Goal: Task Accomplishment & Management: Manage account settings

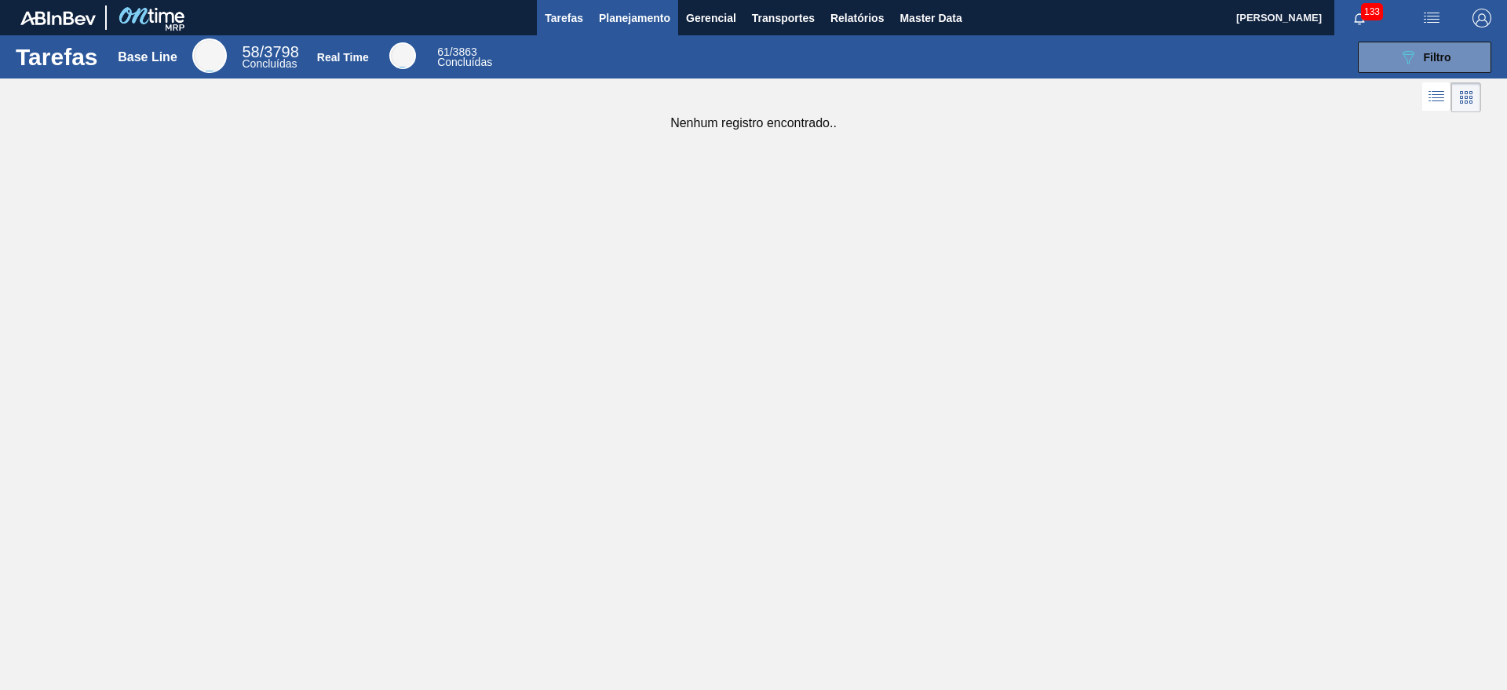
click at [665, 17] on span "Planejamento" at bounding box center [634, 18] width 71 height 19
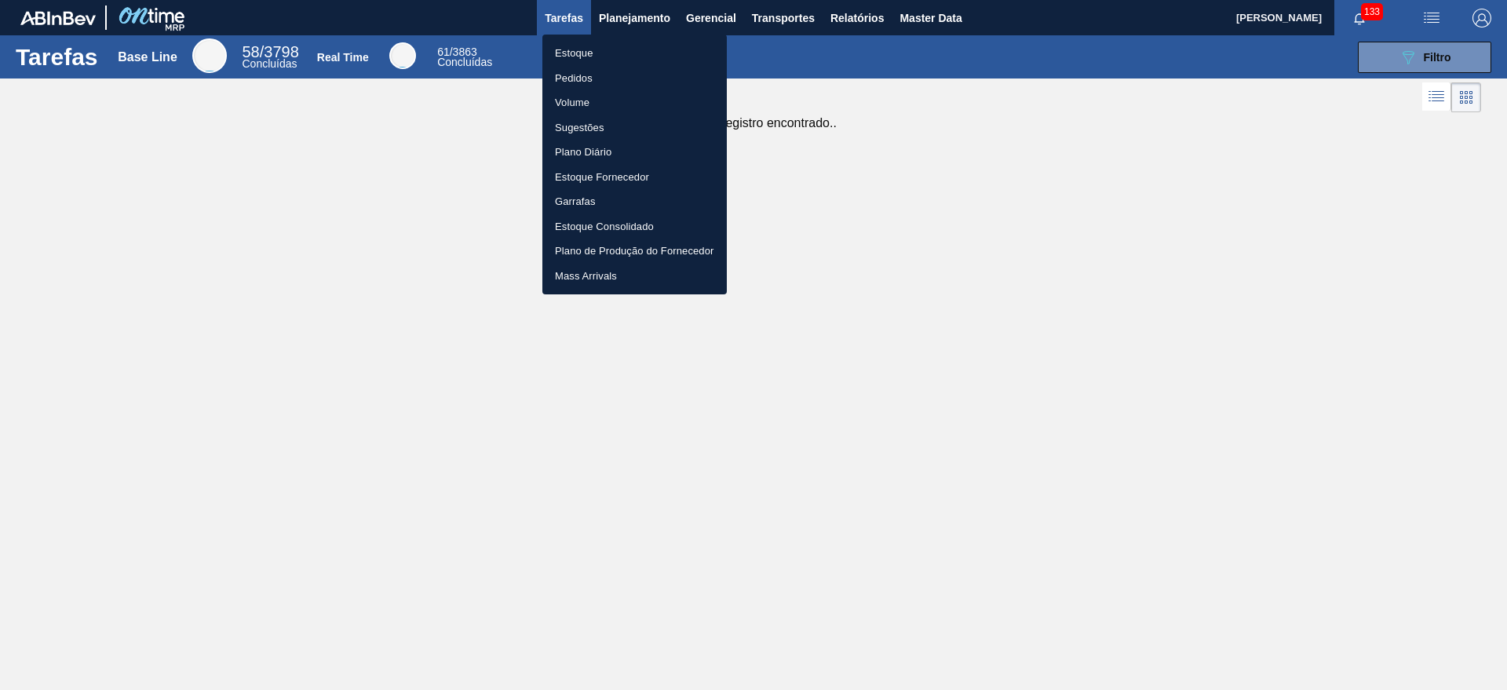
click at [634, 44] on li "Estoque" at bounding box center [635, 53] width 184 height 25
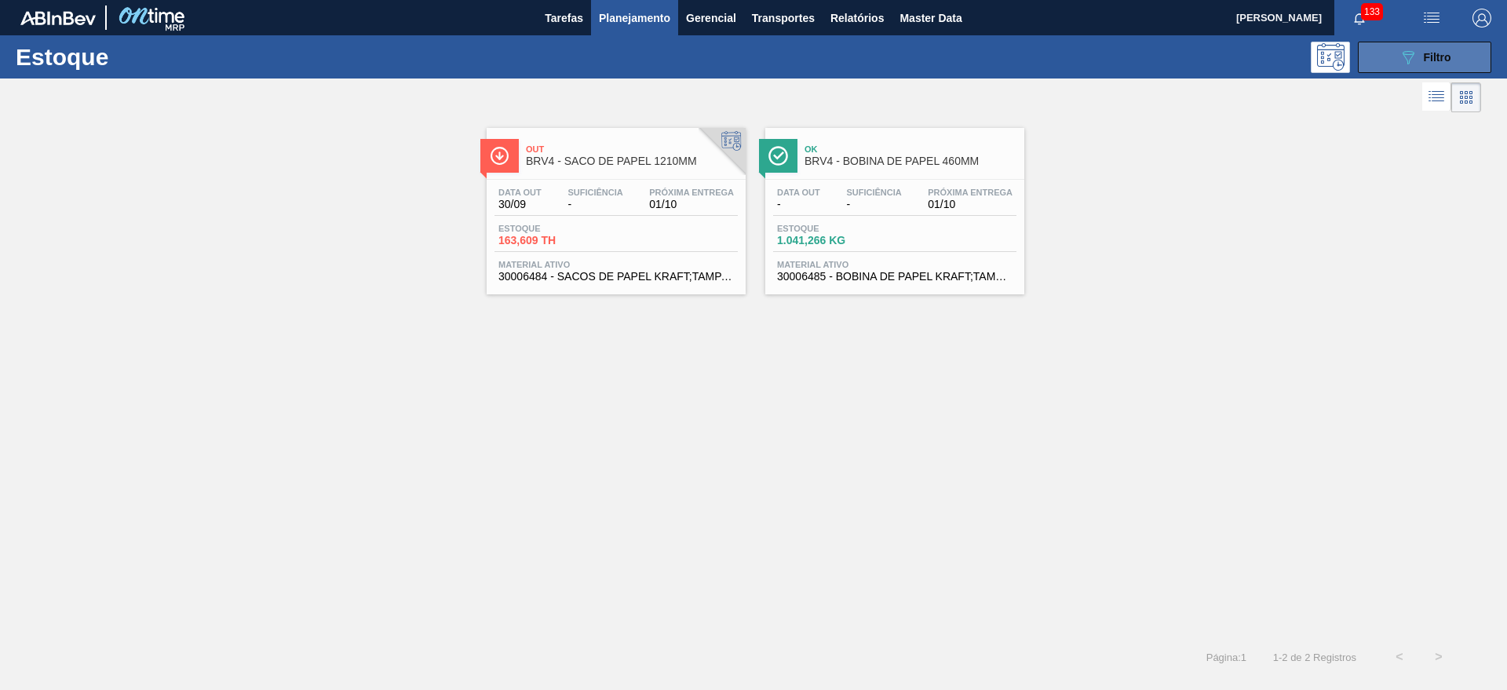
click at [1427, 64] on div "089F7B8B-B2A5-4AFE-B5C0-19BA573D28AC Filtro" at bounding box center [1425, 57] width 53 height 19
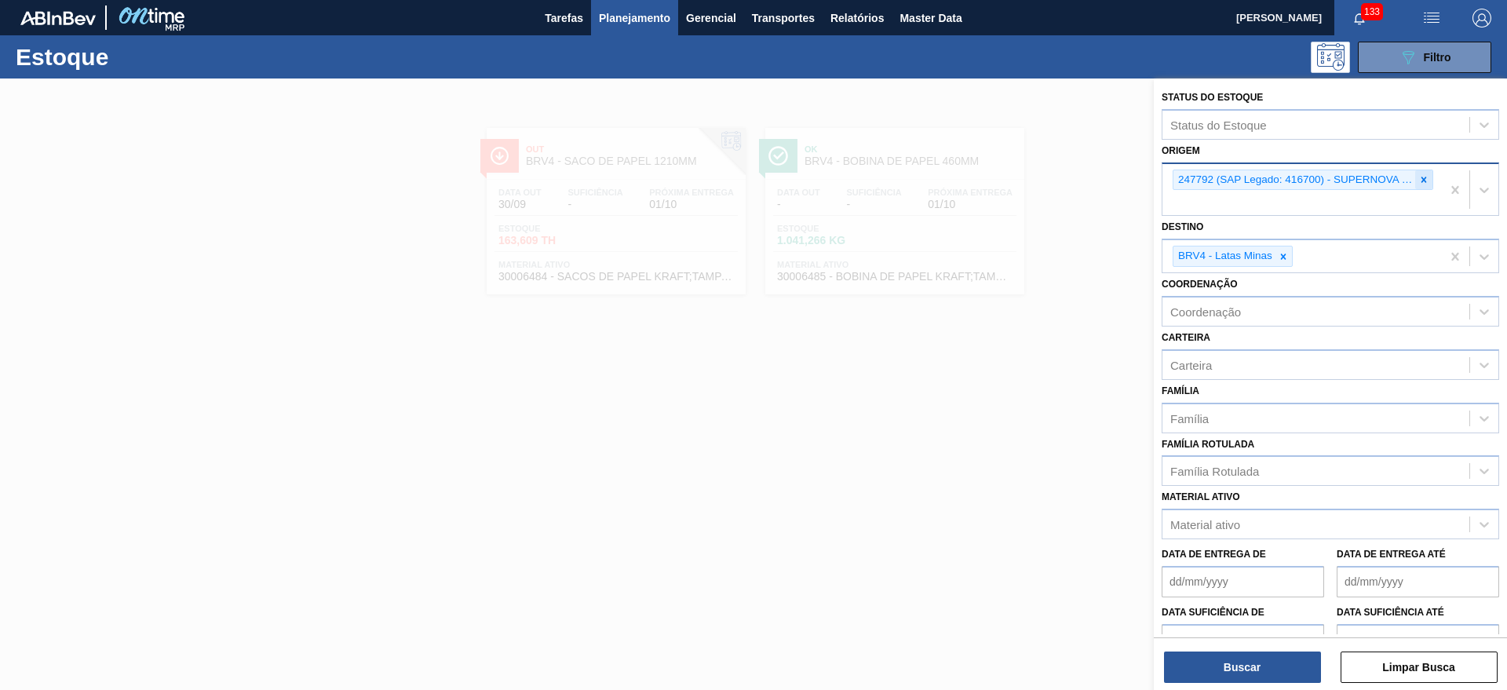
click at [1428, 184] on div at bounding box center [1424, 180] width 17 height 20
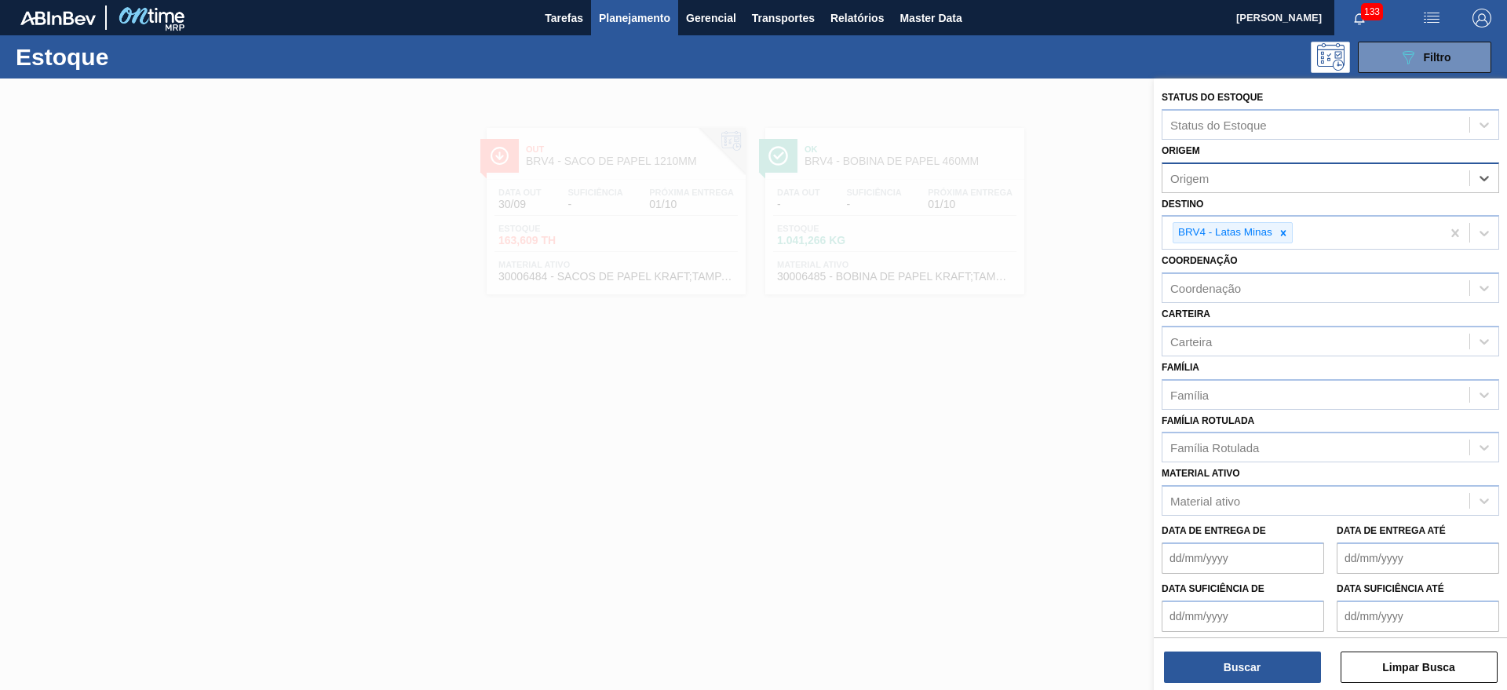
click at [1346, 192] on div "Origem" at bounding box center [1331, 178] width 338 height 31
type input "super"
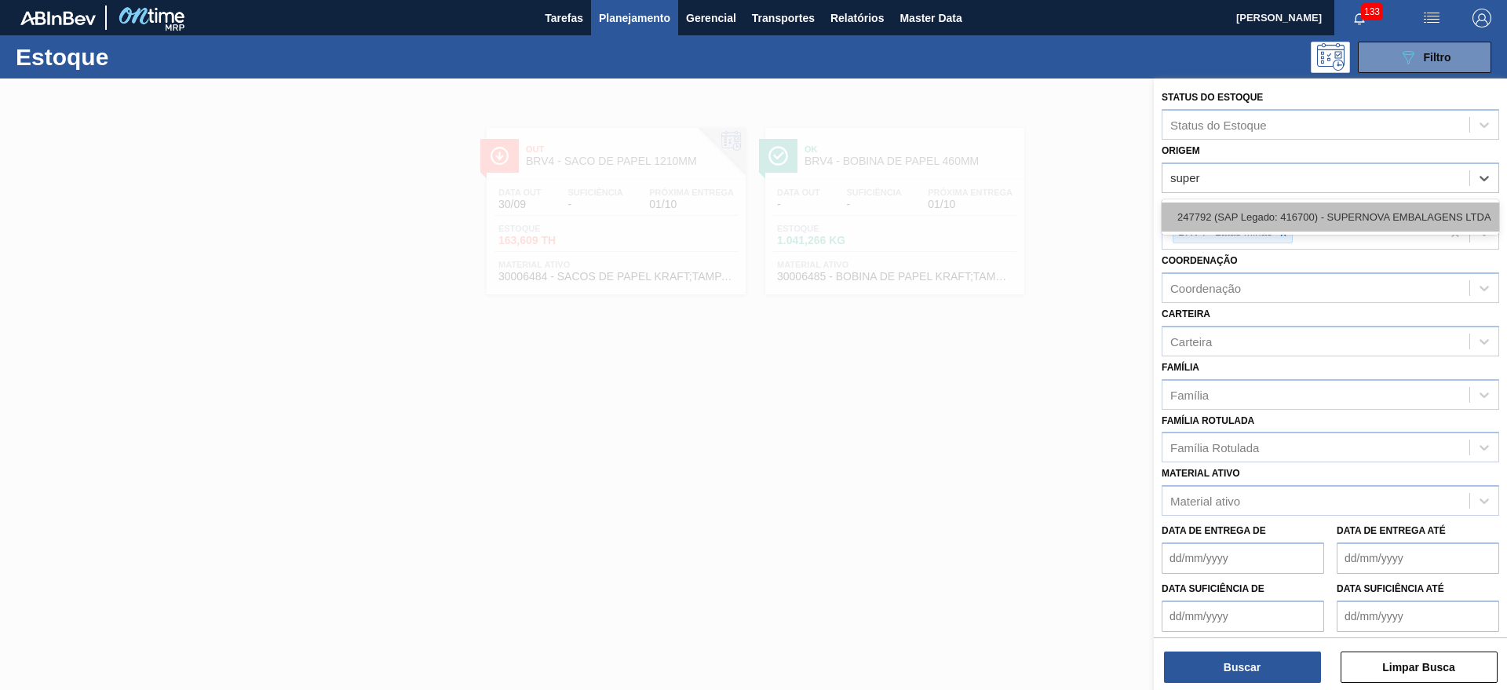
click at [1349, 214] on div "247792 (SAP Legado: 416700) - SUPERNOVA EMBALAGENS LTDA" at bounding box center [1331, 217] width 338 height 29
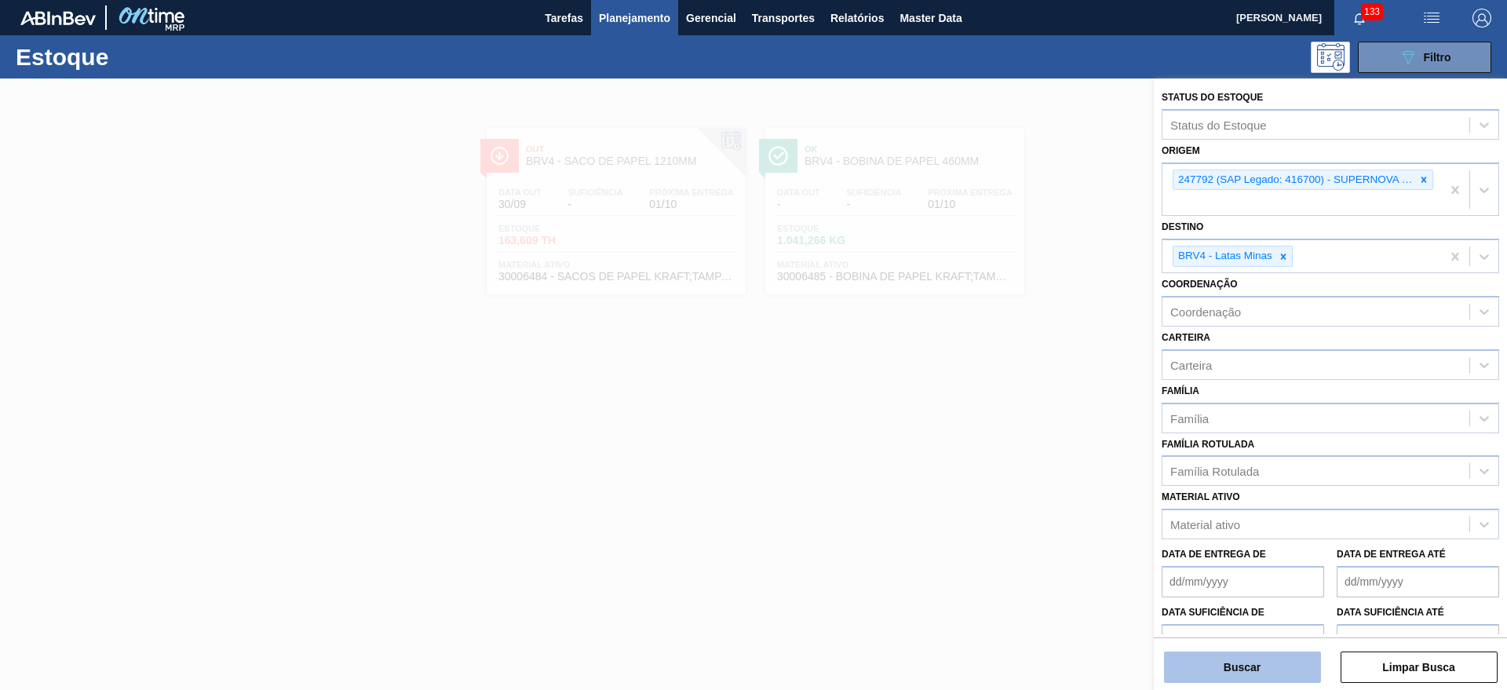
click at [1280, 659] on button "Buscar" at bounding box center [1242, 667] width 157 height 31
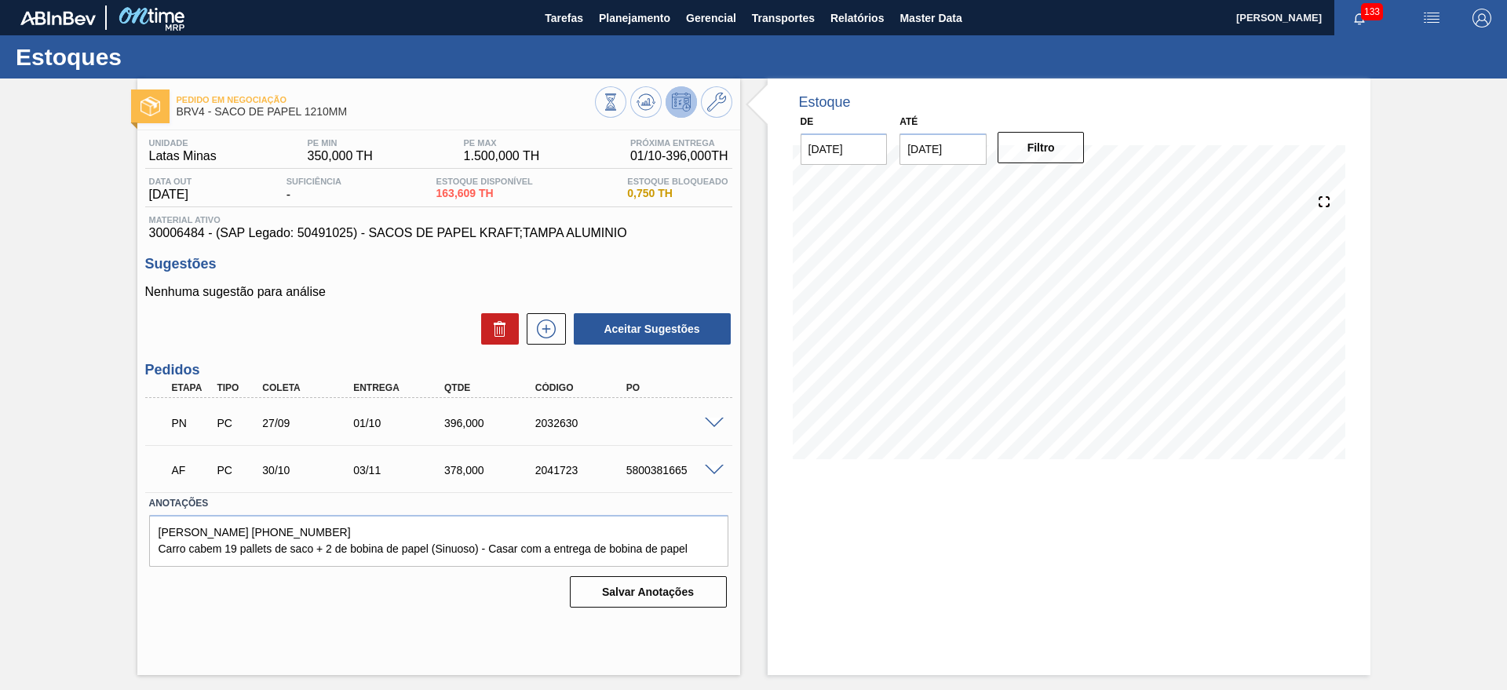
click at [718, 422] on span at bounding box center [714, 424] width 19 height 12
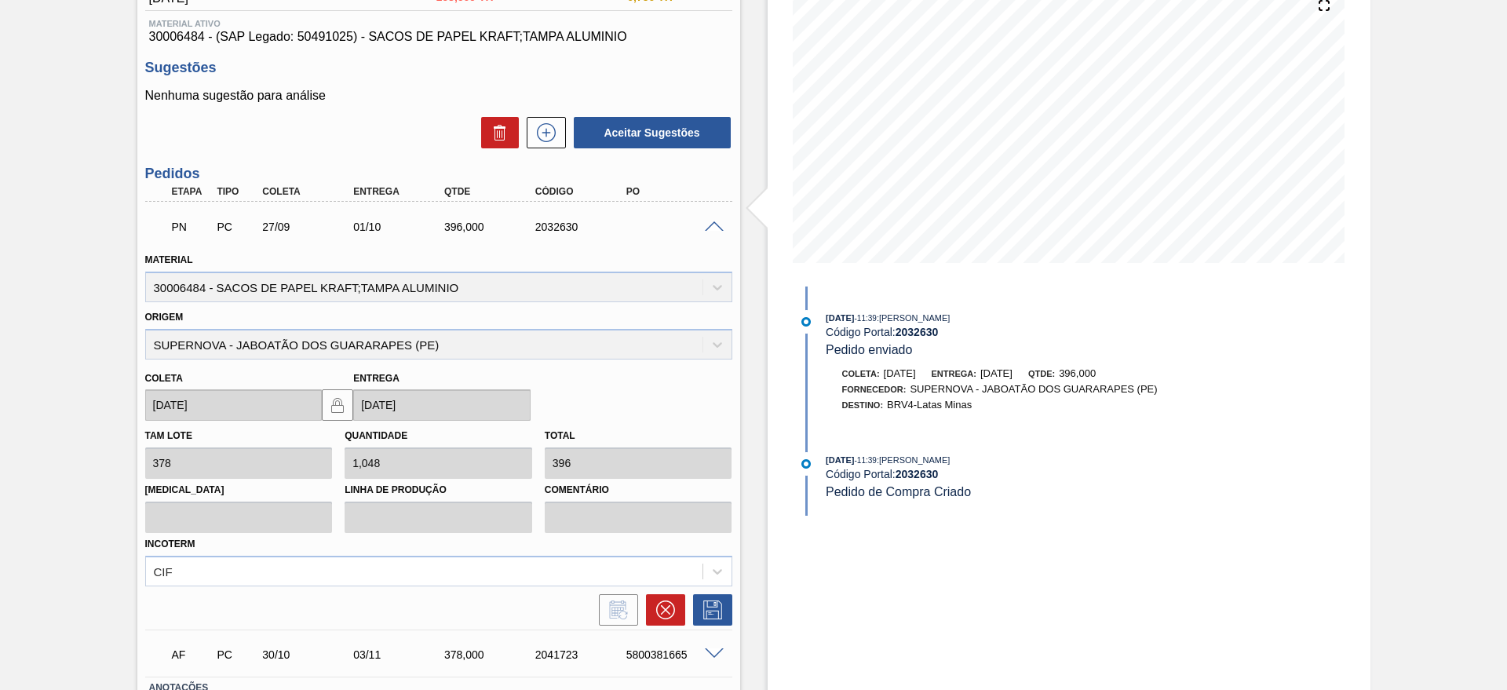
scroll to position [312, 0]
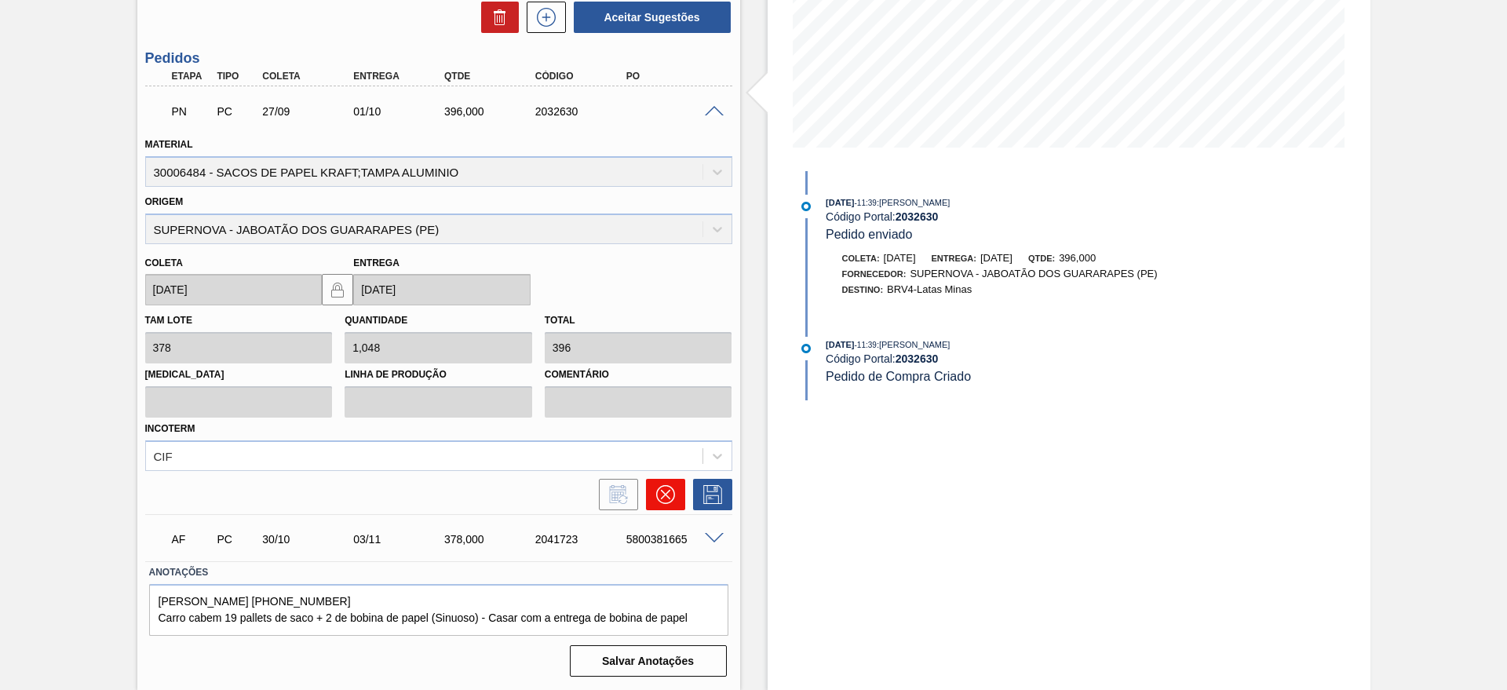
click at [674, 491] on button at bounding box center [665, 494] width 39 height 31
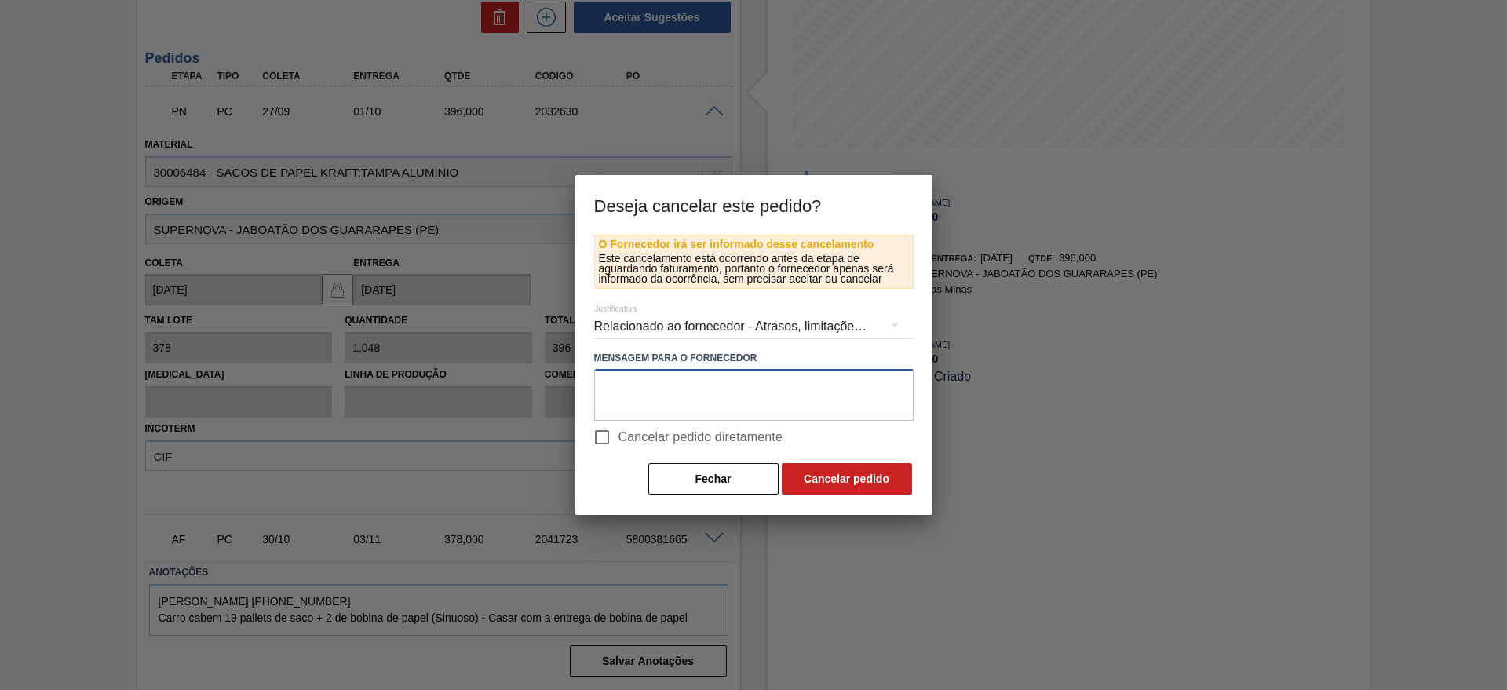
click at [777, 398] on textarea at bounding box center [754, 395] width 320 height 52
type textarea "Alterar data"
click at [827, 478] on button "Cancelar pedido" at bounding box center [847, 478] width 130 height 31
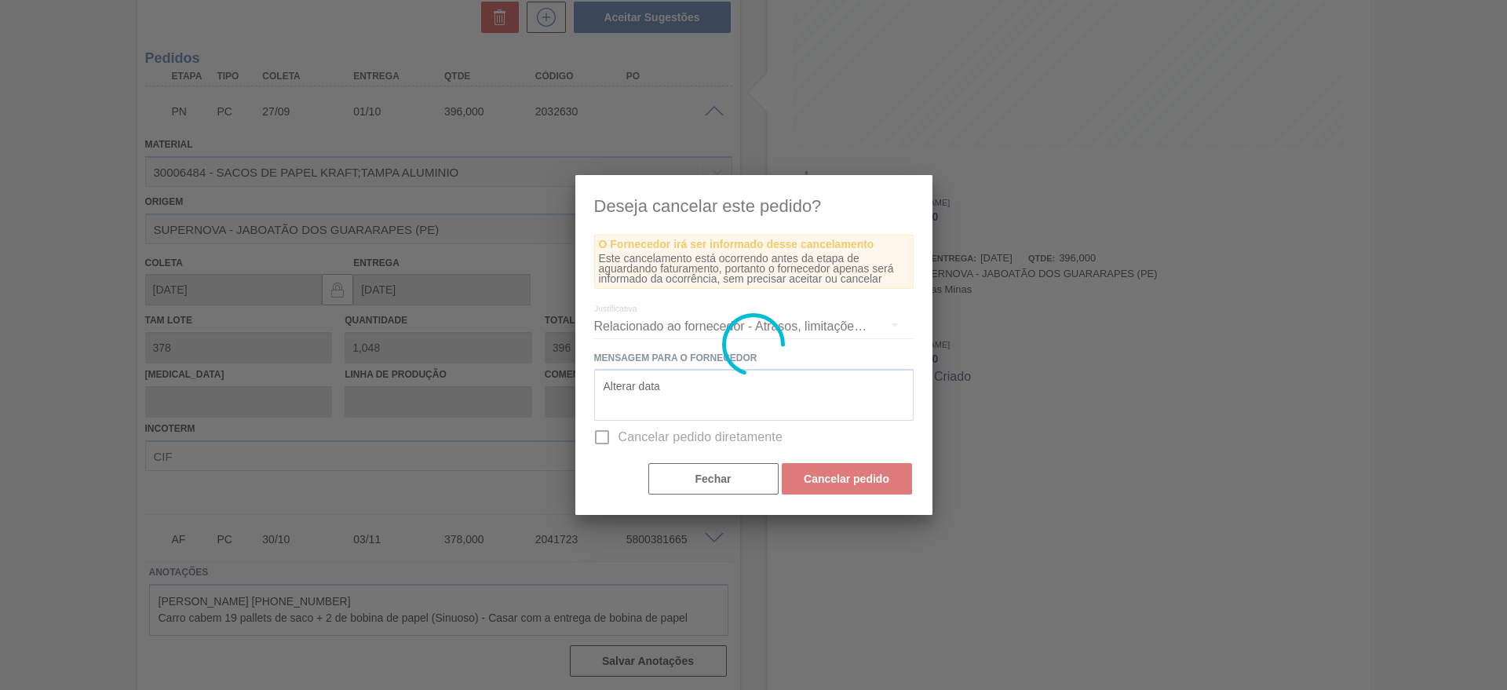
scroll to position [0, 0]
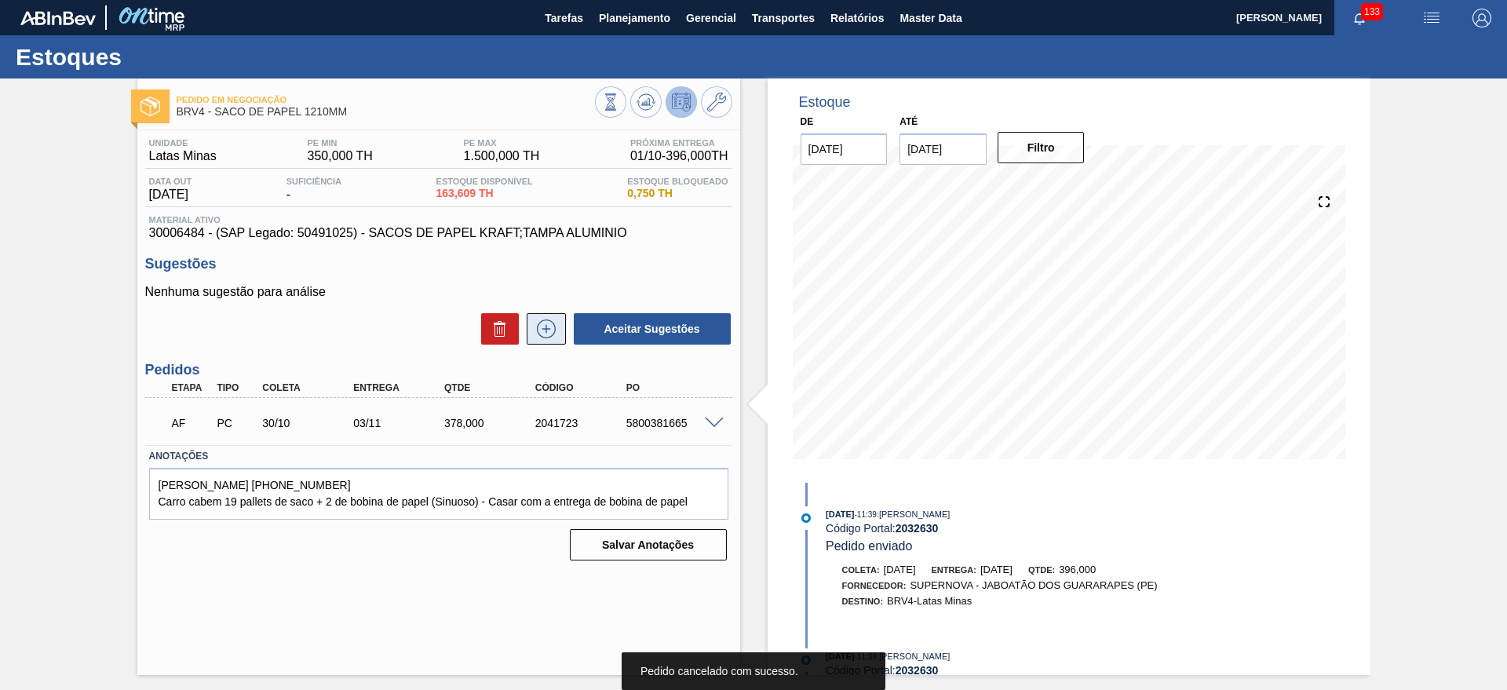
click at [555, 327] on icon at bounding box center [546, 329] width 19 height 19
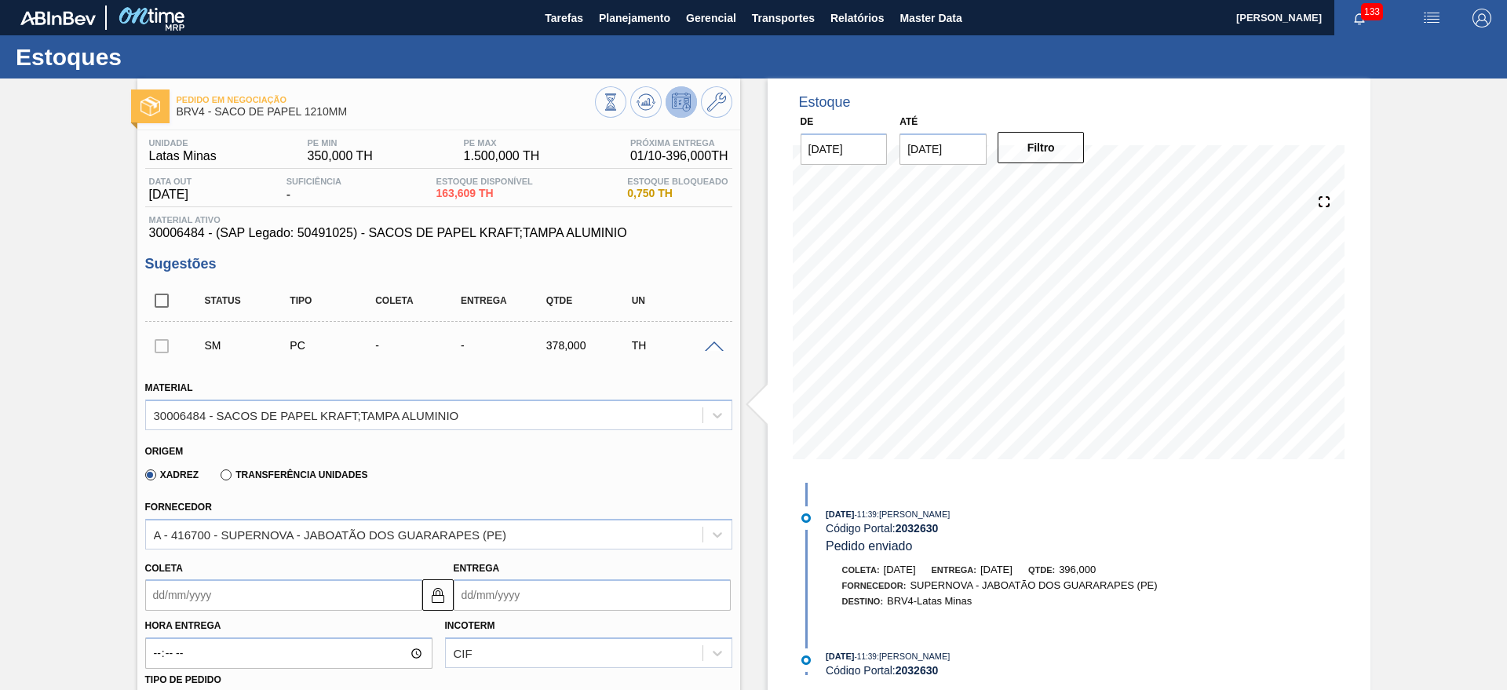
scroll to position [294, 0]
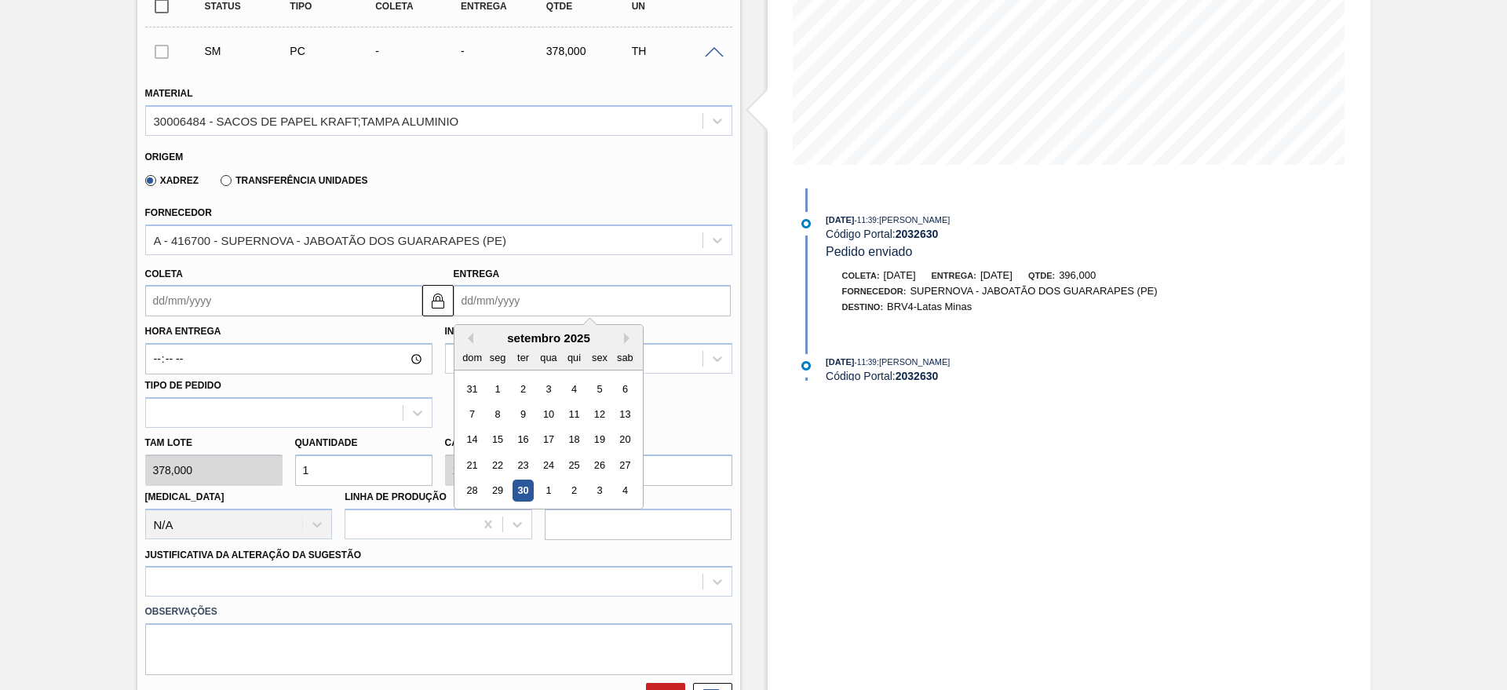
click at [462, 293] on input "Entrega" at bounding box center [592, 300] width 277 height 31
click at [627, 336] on button "Next Month" at bounding box center [629, 338] width 11 height 11
click at [497, 411] on div "6" at bounding box center [497, 414] width 21 height 21
type input "[DATE]"
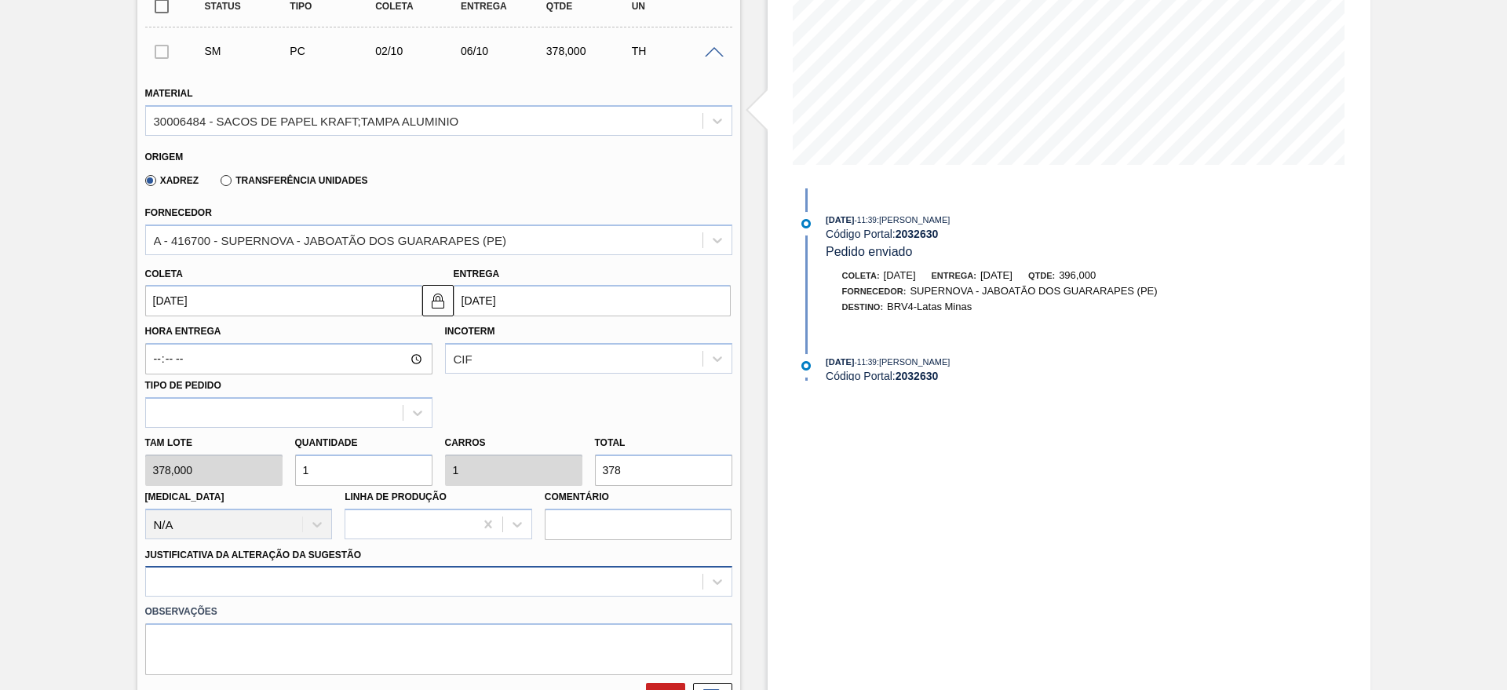
click at [335, 586] on div at bounding box center [438, 581] width 587 height 31
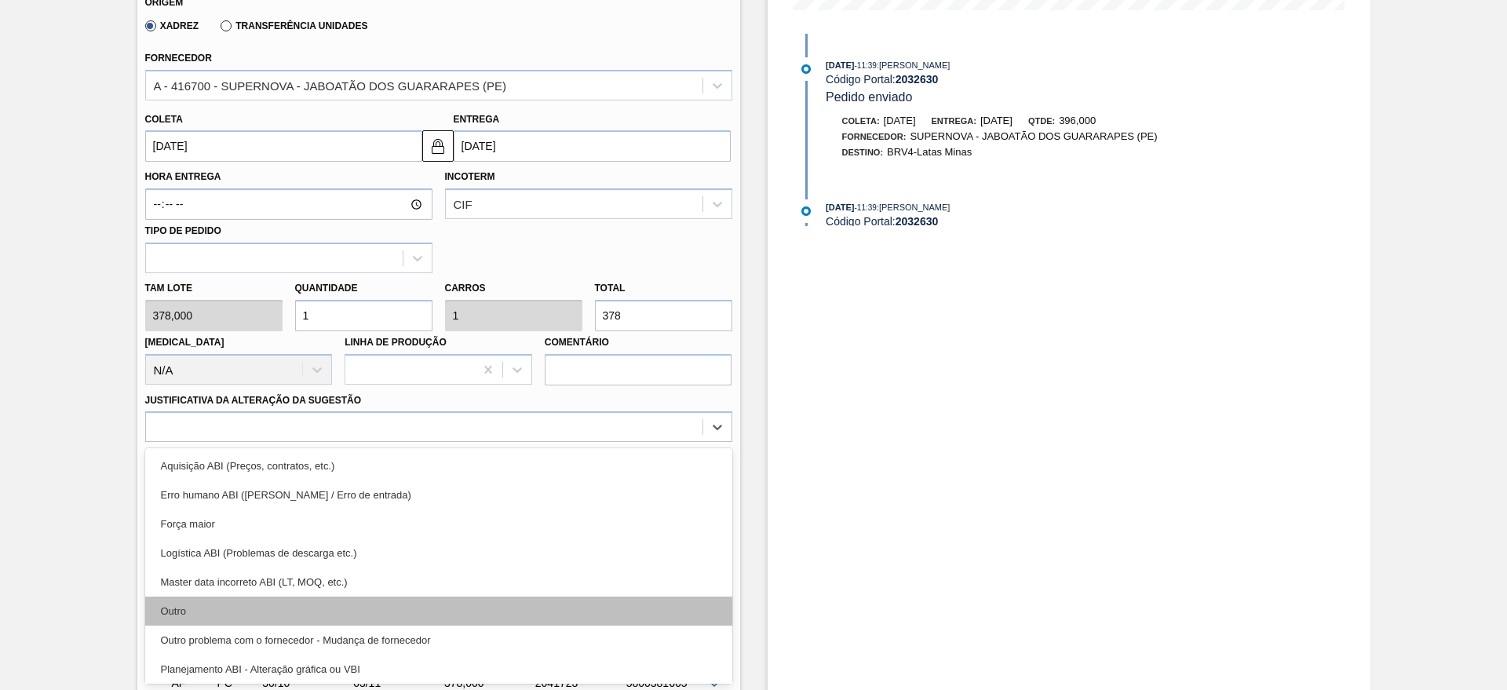
click at [302, 604] on div "Outro" at bounding box center [438, 611] width 587 height 29
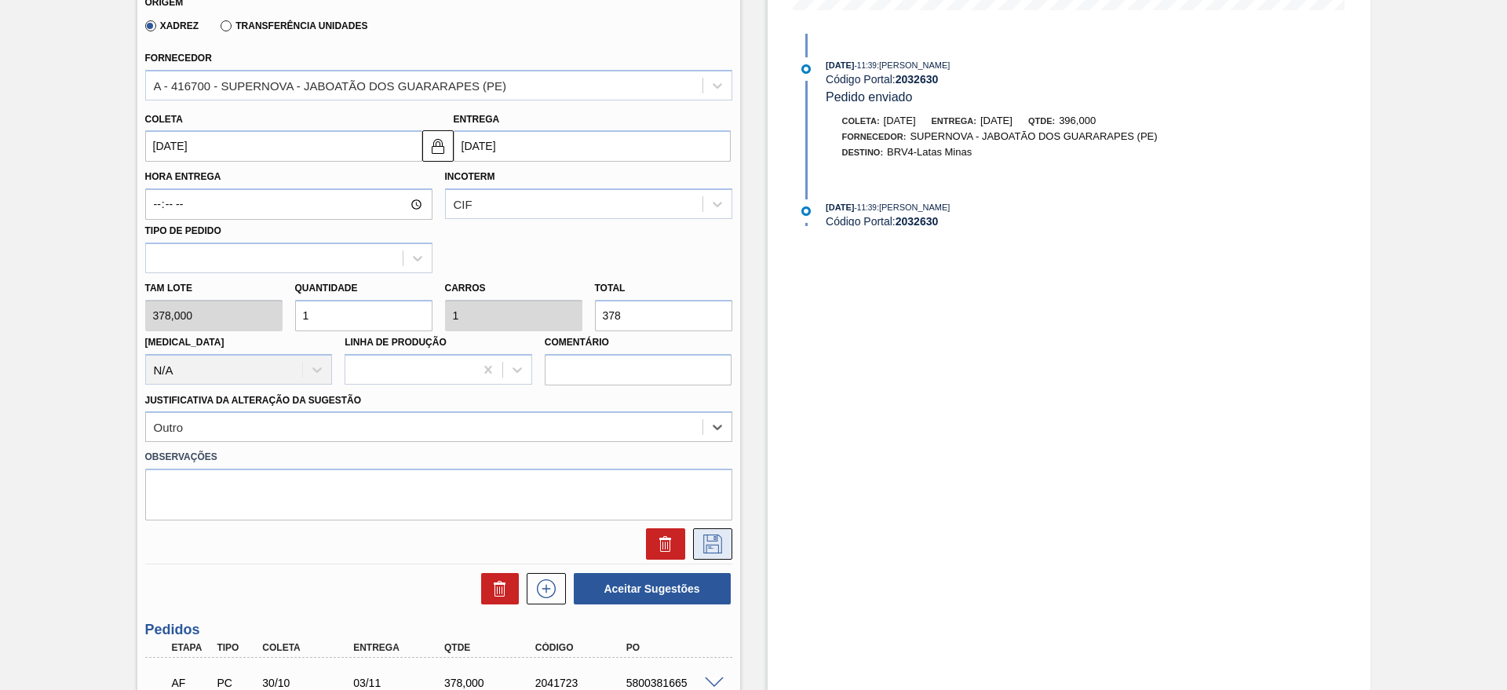
click at [702, 548] on icon at bounding box center [712, 544] width 25 height 19
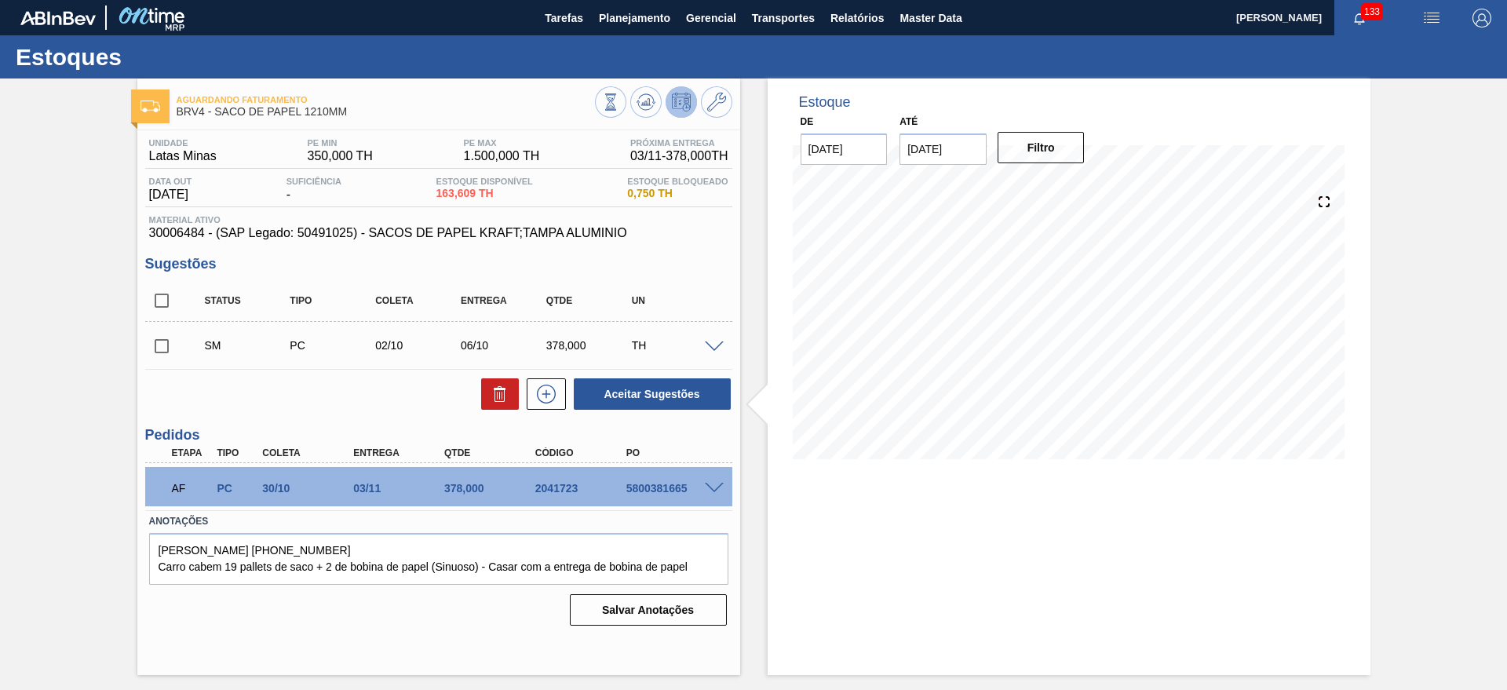
scroll to position [0, 0]
click at [163, 340] on input "checkbox" at bounding box center [161, 346] width 33 height 33
click at [628, 395] on button "Aceitar Sugestões" at bounding box center [652, 393] width 157 height 31
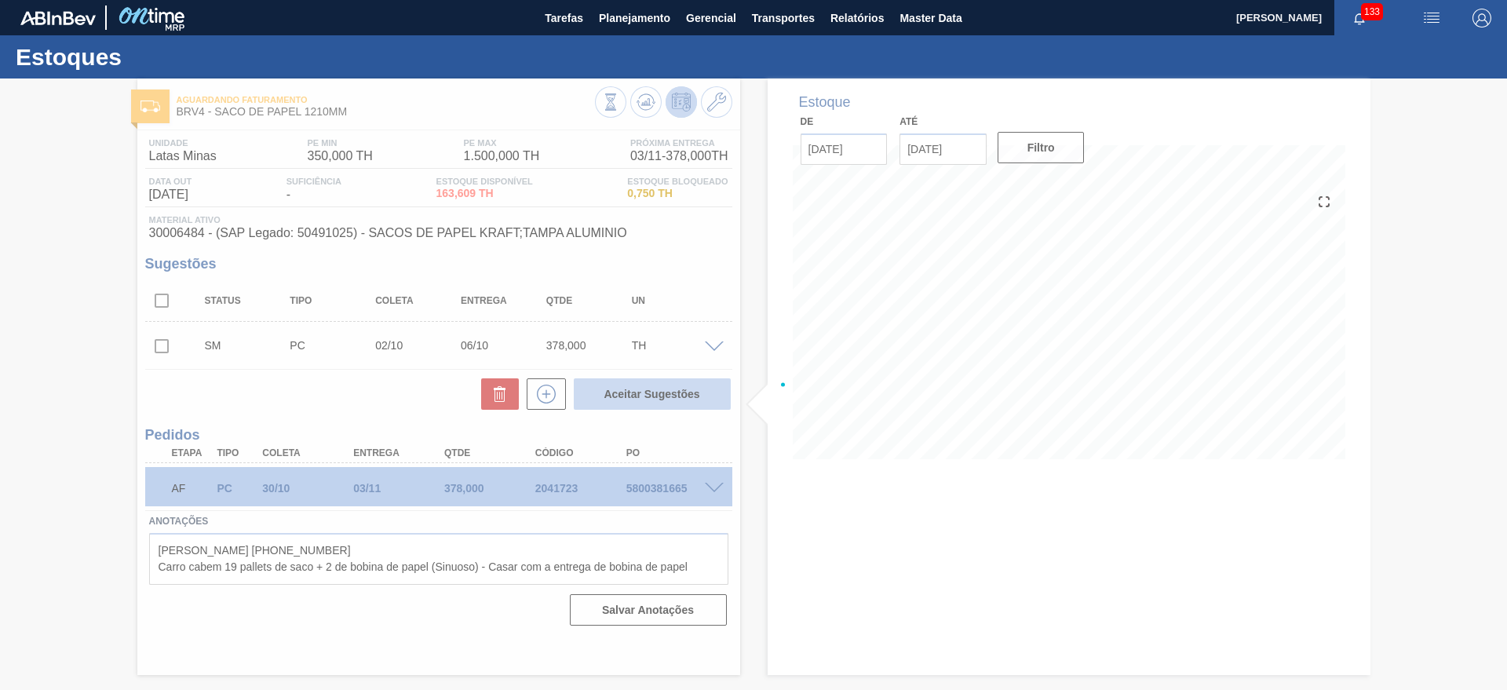
checkbox input "false"
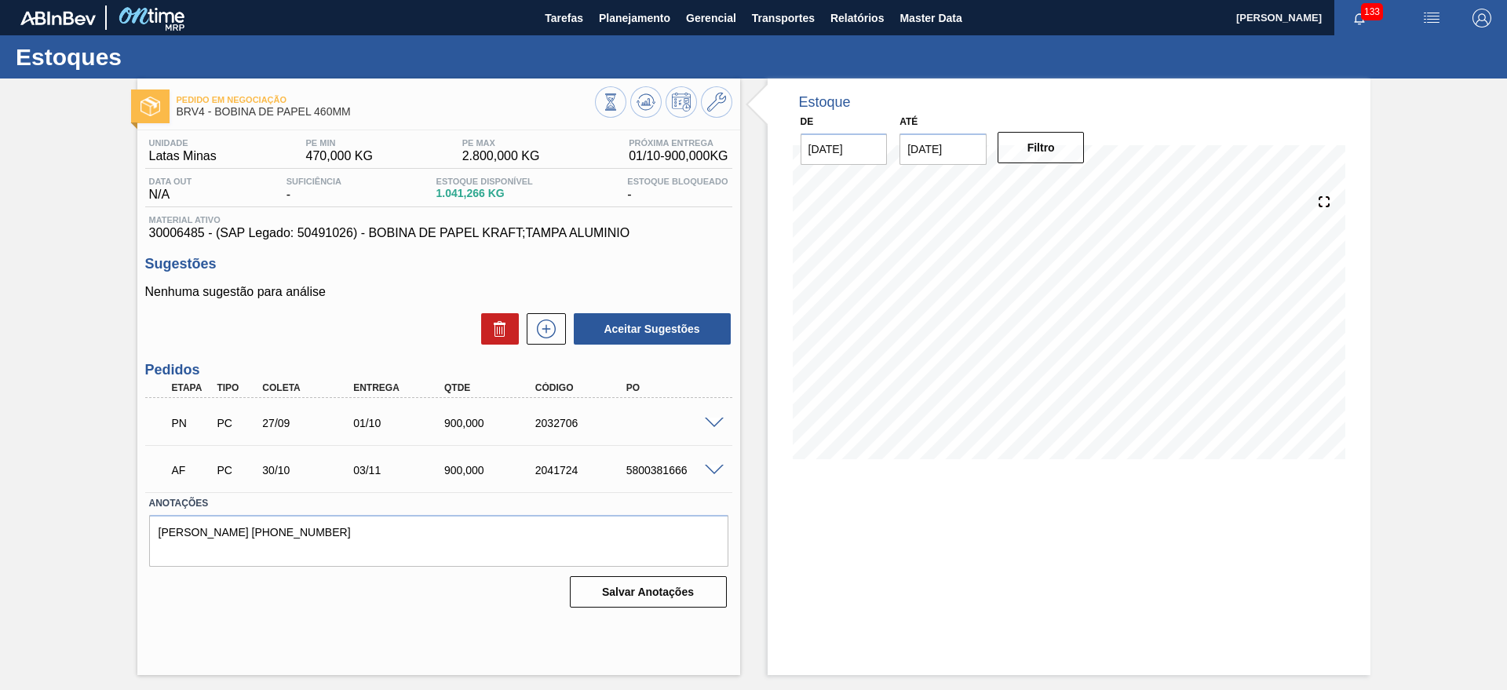
click at [710, 418] on span at bounding box center [714, 424] width 19 height 12
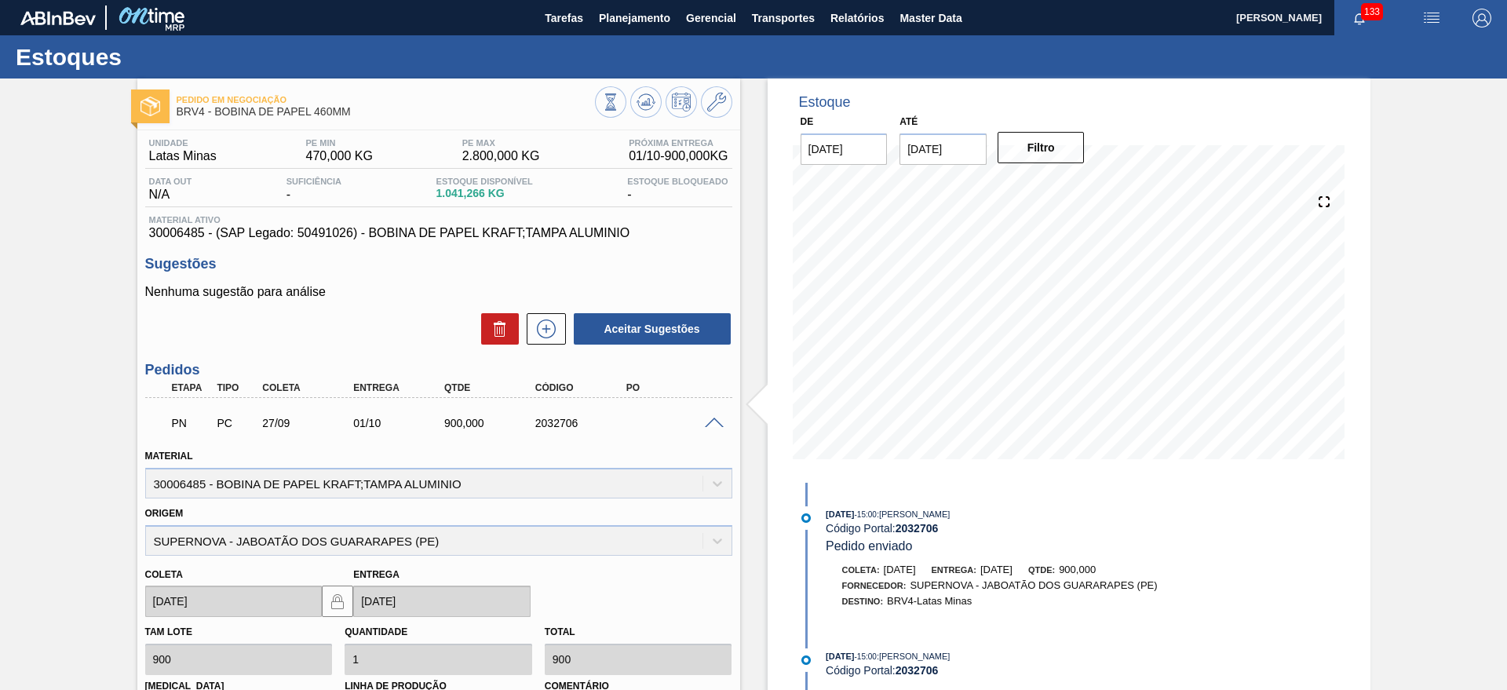
scroll to position [312, 0]
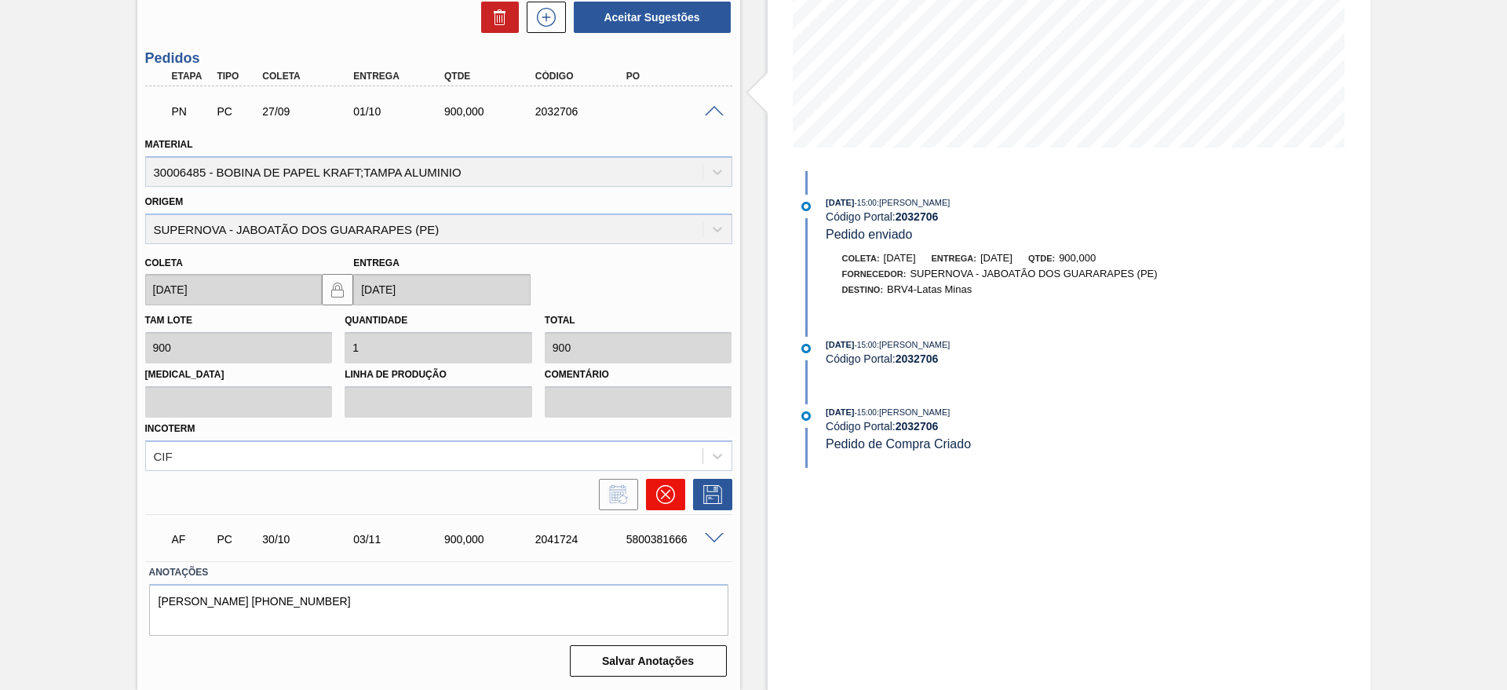
click at [659, 496] on icon at bounding box center [665, 494] width 19 height 19
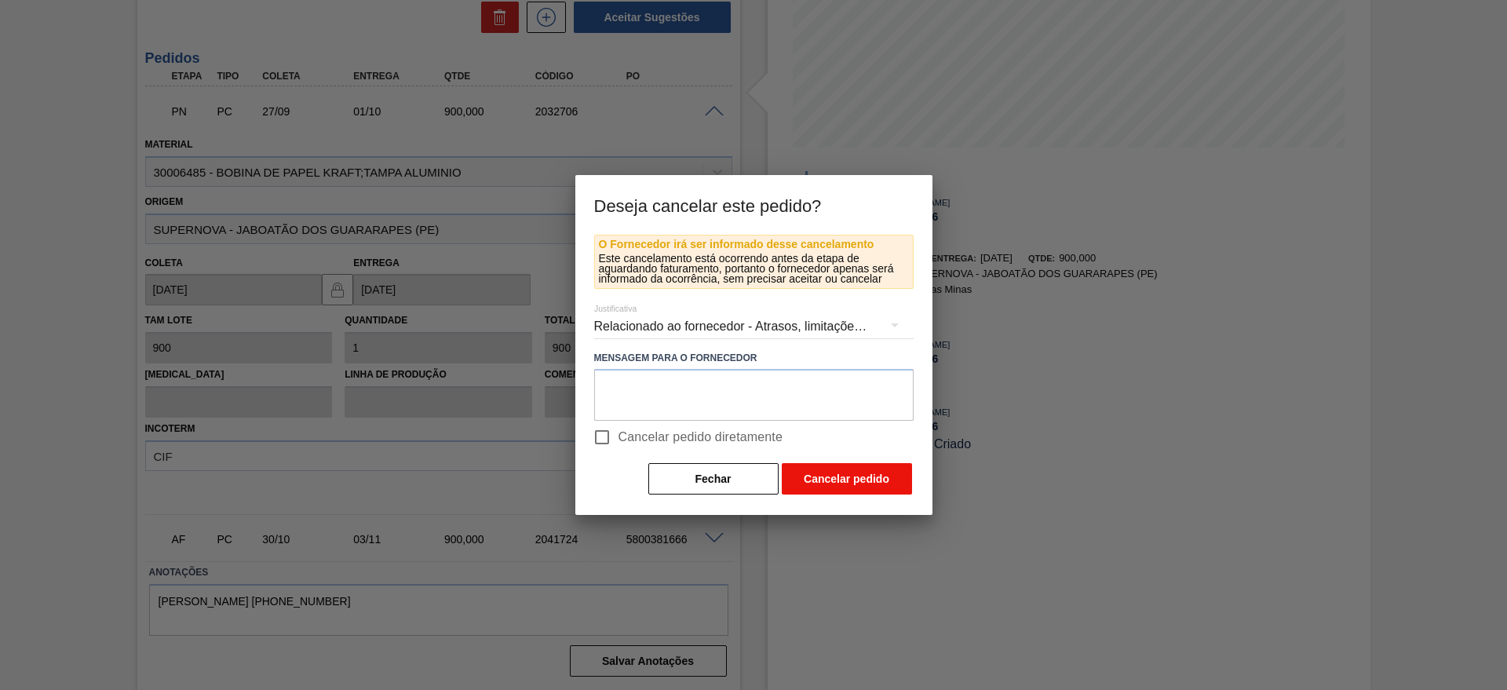
click at [830, 479] on button "Cancelar pedido" at bounding box center [847, 478] width 130 height 31
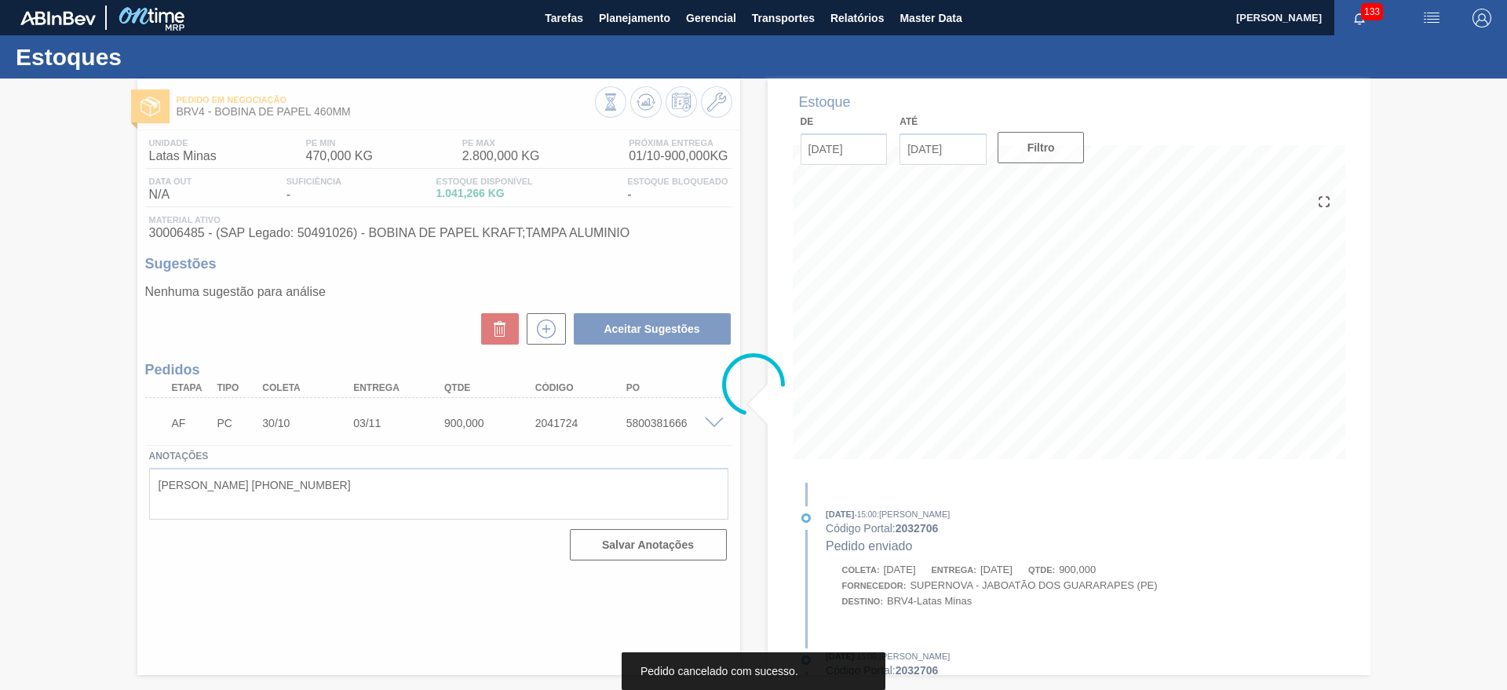
scroll to position [0, 0]
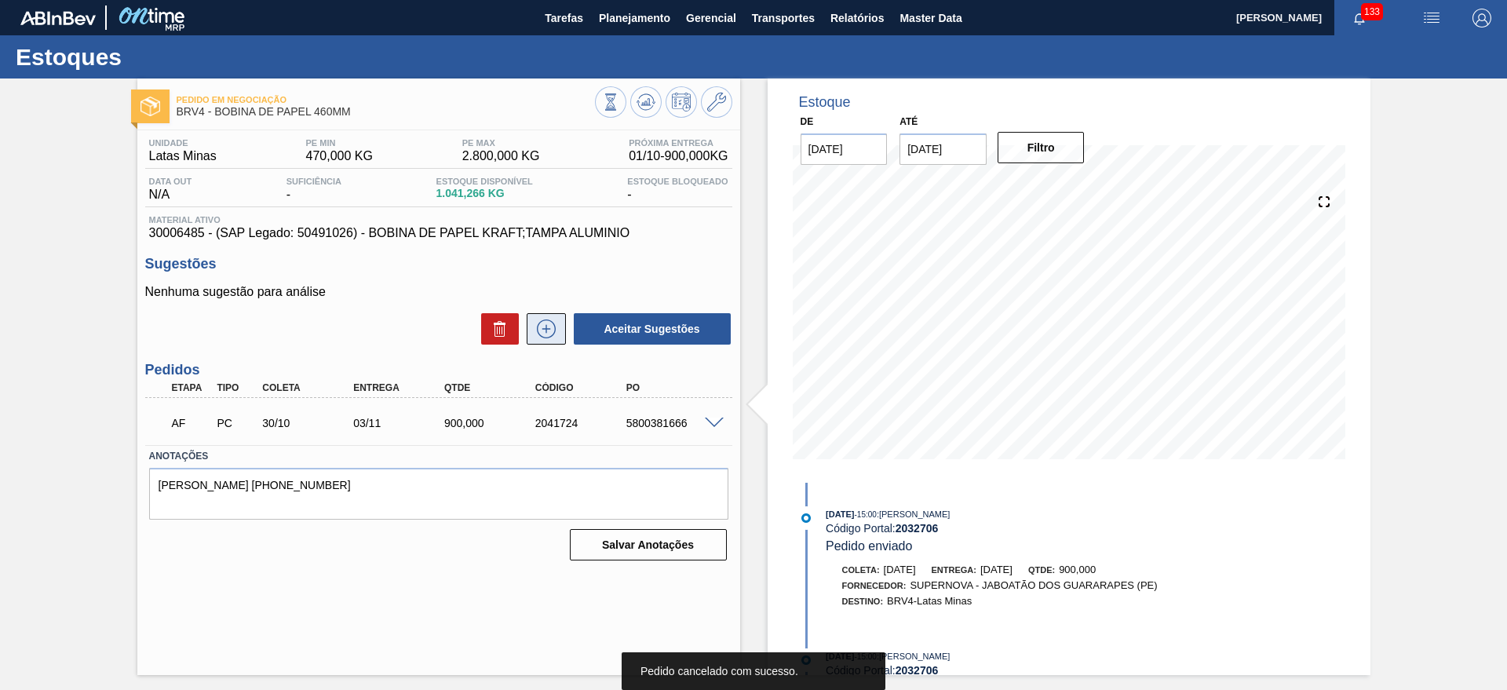
click at [562, 313] on button at bounding box center [546, 328] width 39 height 31
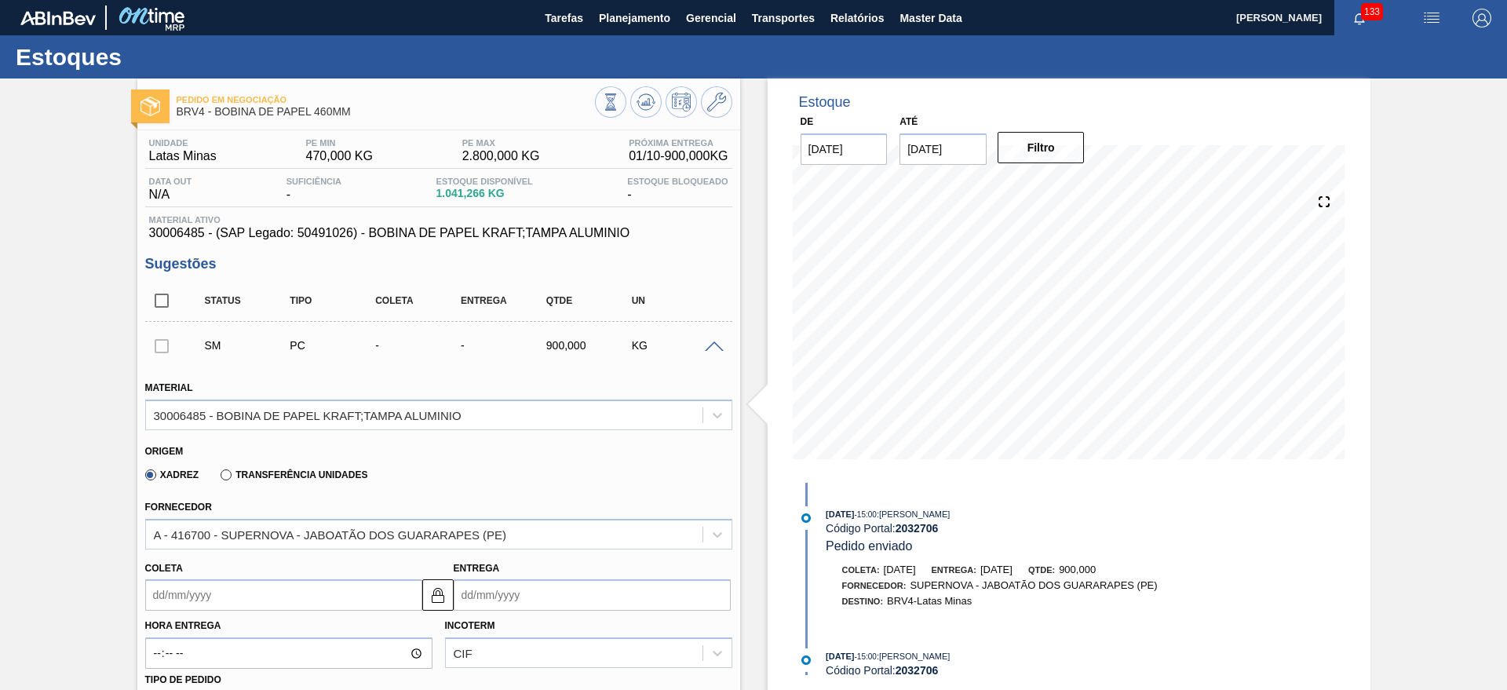
scroll to position [294, 0]
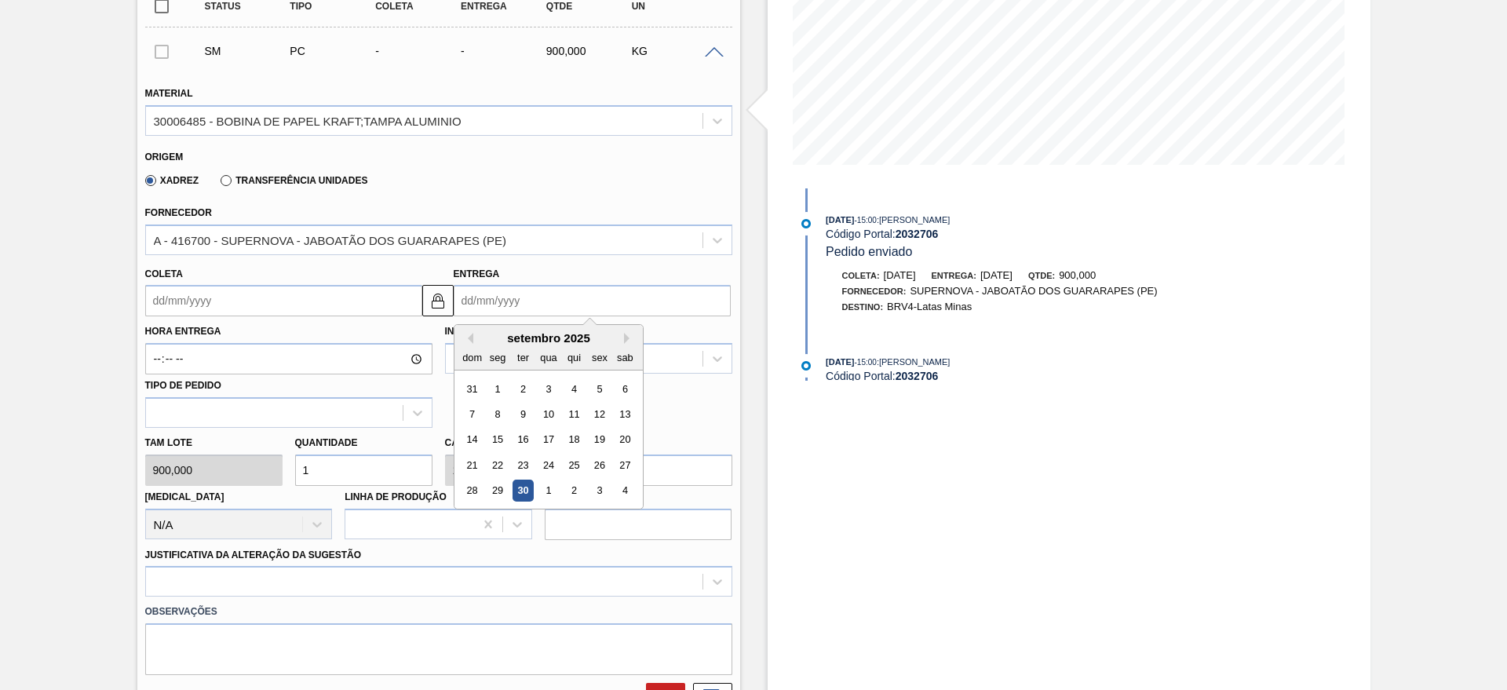
click at [565, 293] on input "Entrega" at bounding box center [592, 300] width 277 height 31
click at [630, 342] on button "Next Month" at bounding box center [629, 338] width 11 height 11
click at [500, 409] on div "6" at bounding box center [497, 414] width 21 height 21
type input "[DATE]"
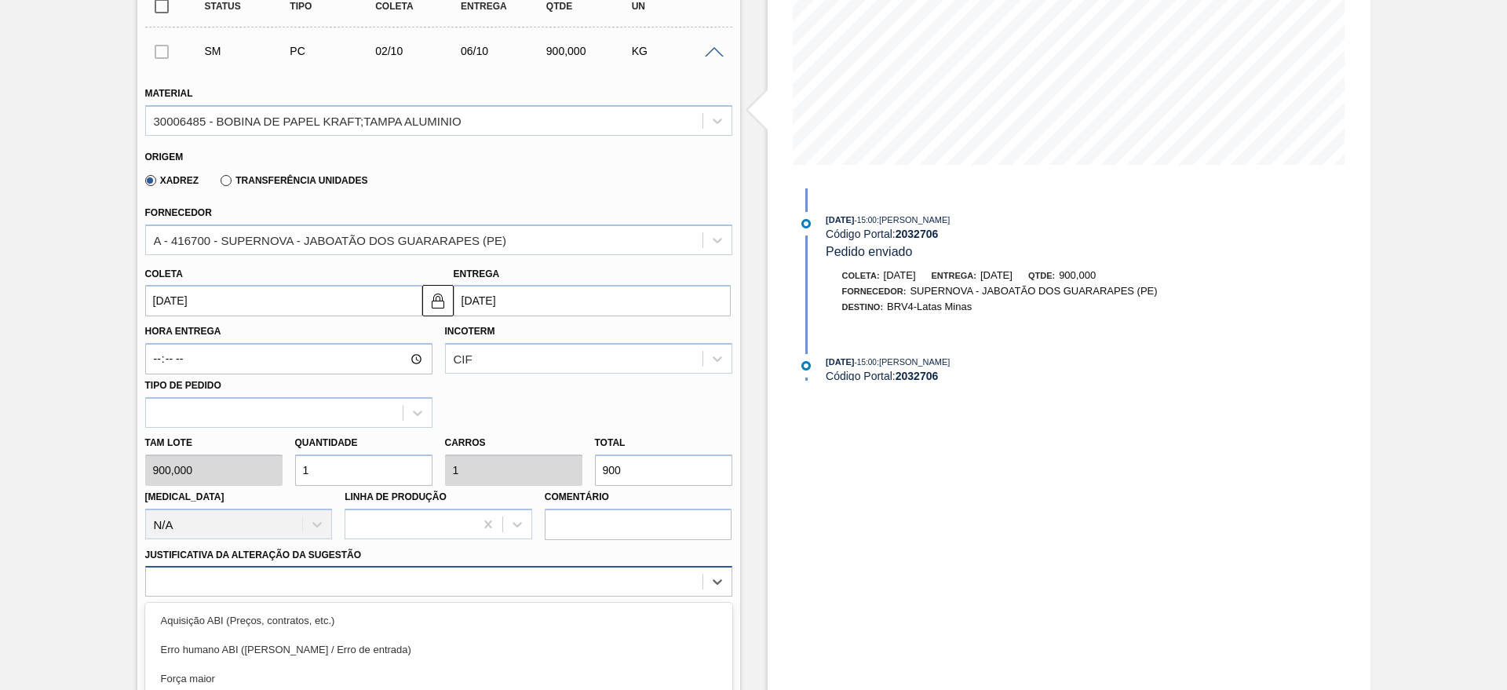
click at [331, 585] on div "option Master data incorreto ABI (LT, MOQ, etc.) focused, 5 of 18. 18 results a…" at bounding box center [438, 581] width 587 height 31
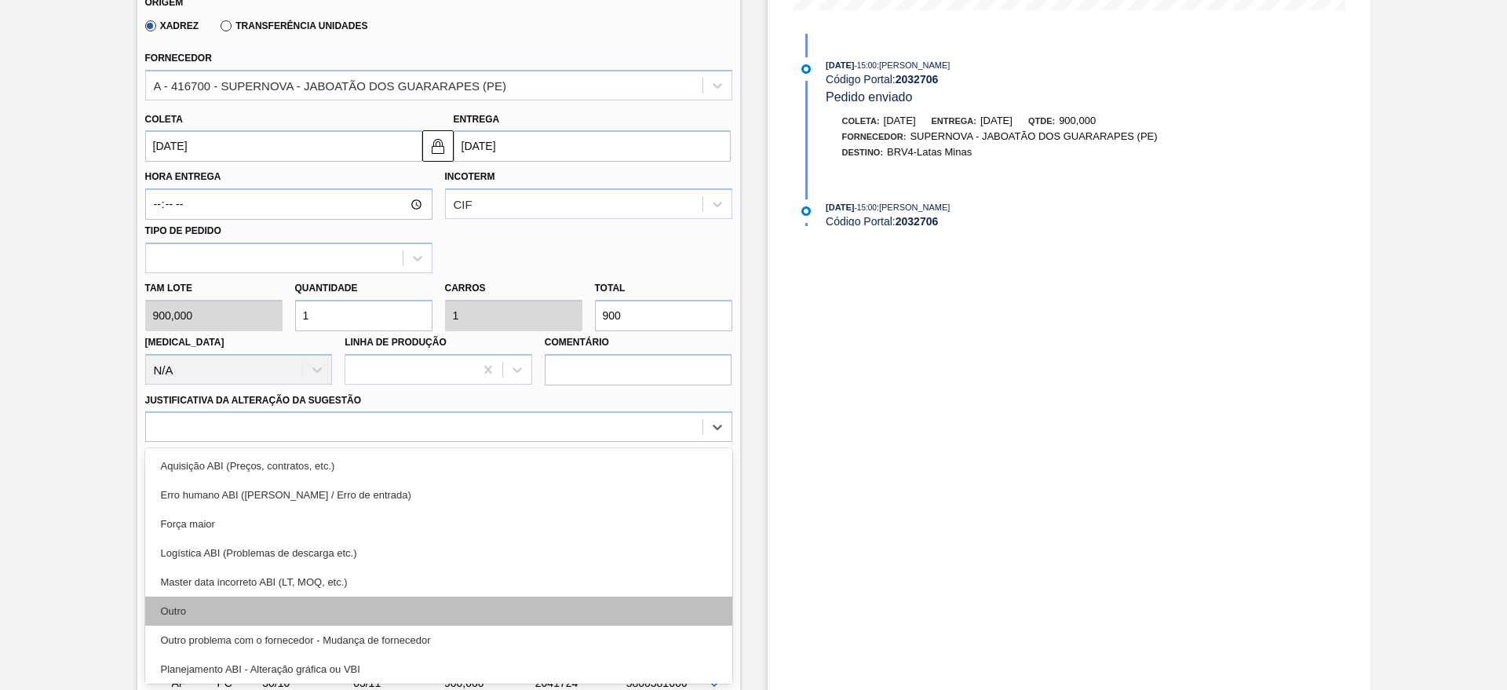
click at [195, 604] on div "Outro" at bounding box center [438, 611] width 587 height 29
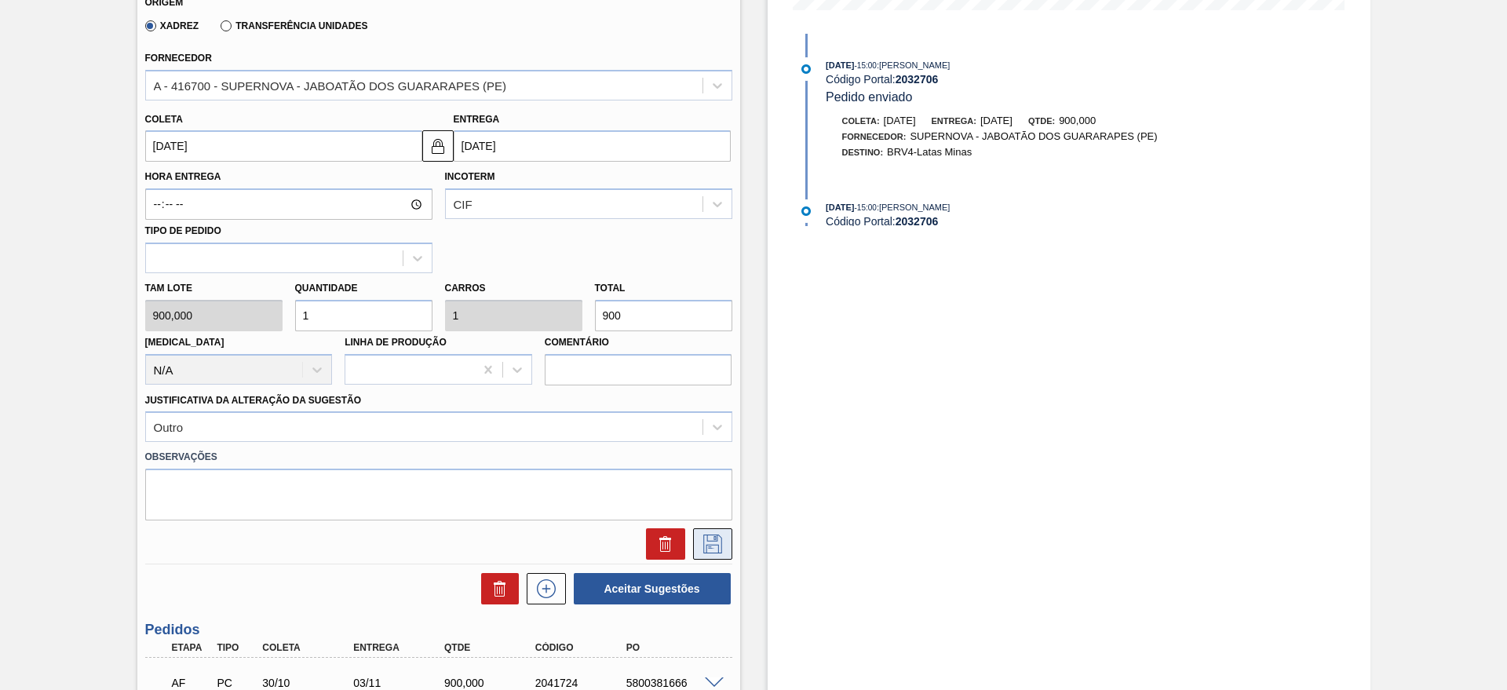
click at [707, 544] on icon at bounding box center [712, 544] width 25 height 19
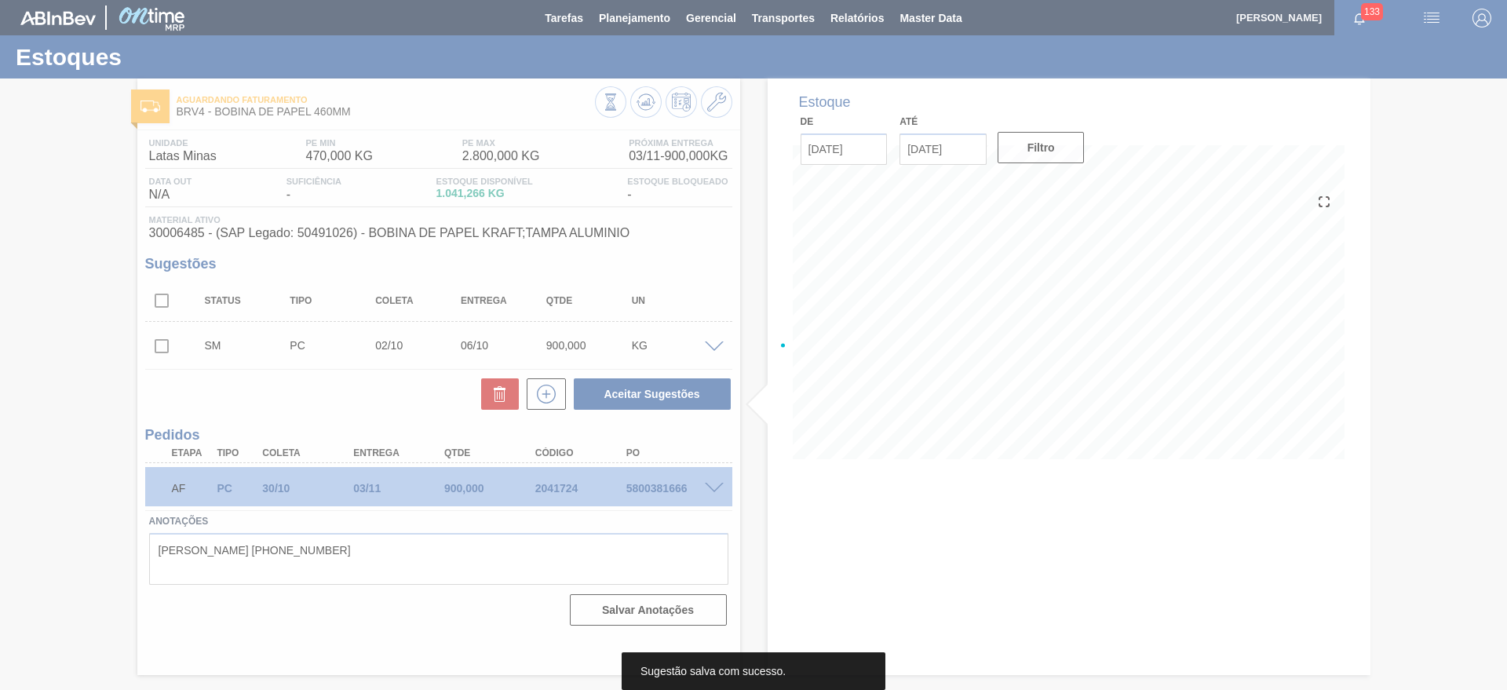
scroll to position [0, 0]
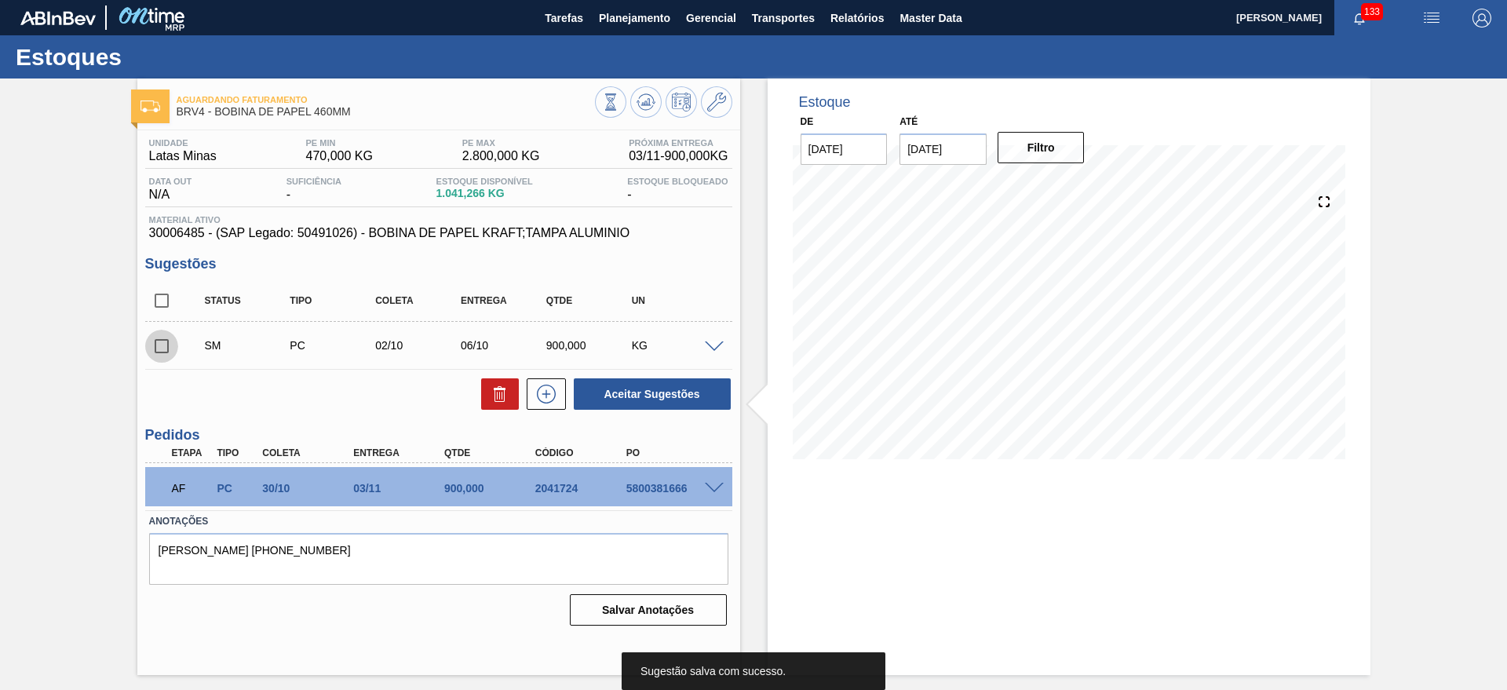
click at [162, 358] on input "checkbox" at bounding box center [161, 346] width 33 height 33
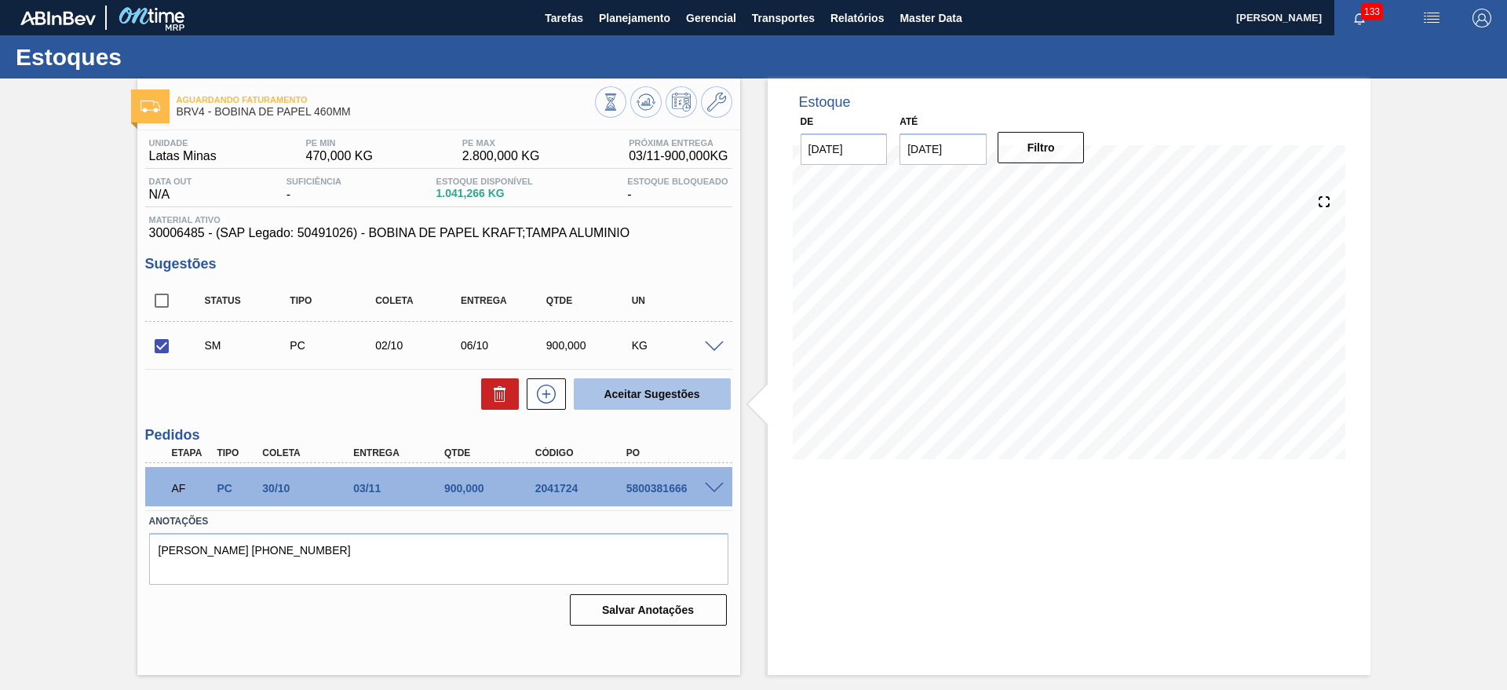
click at [599, 398] on button "Aceitar Sugestões" at bounding box center [652, 393] width 157 height 31
checkbox input "false"
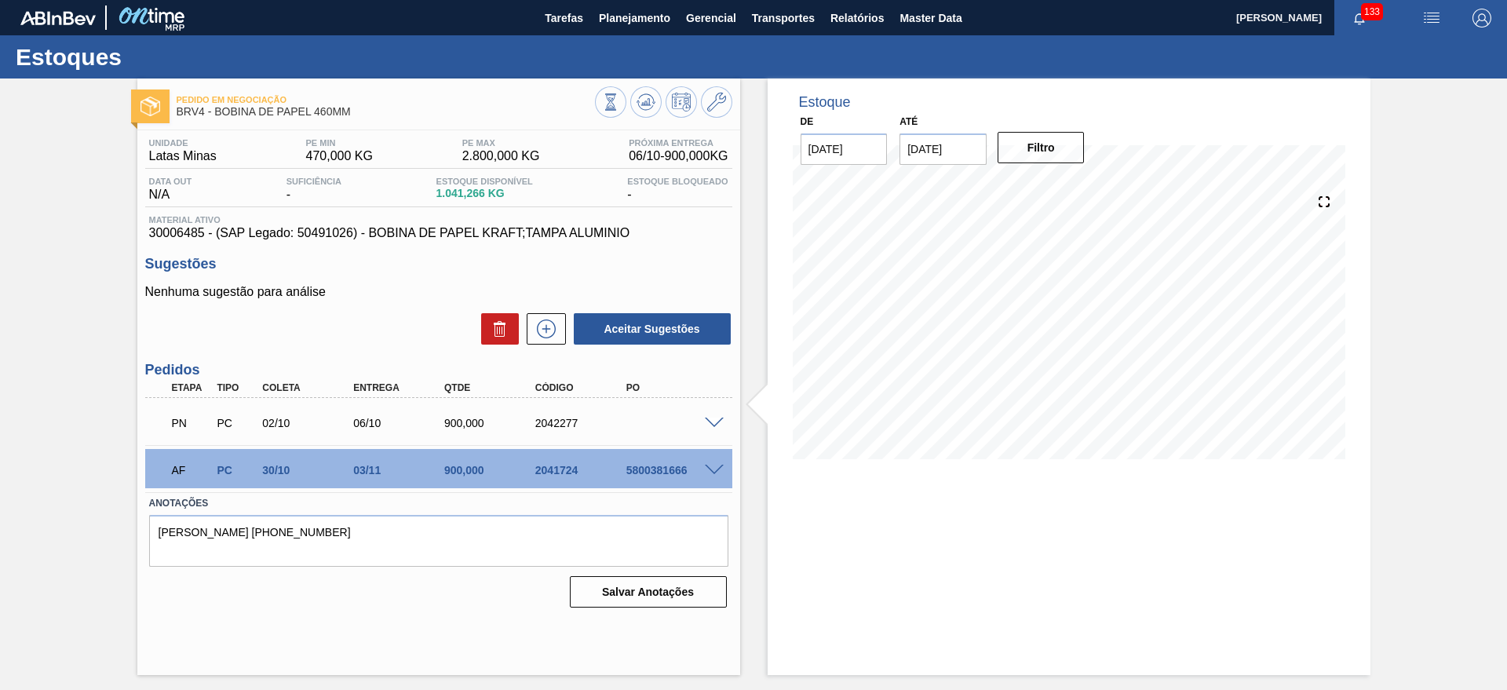
click at [26, 384] on div "Pedido em Negociação BRV4 - BOBINA DE PAPEL 460MM Unidade Latas Minas PE MIN 47…" at bounding box center [753, 377] width 1507 height 597
